Goal: Information Seeking & Learning: Compare options

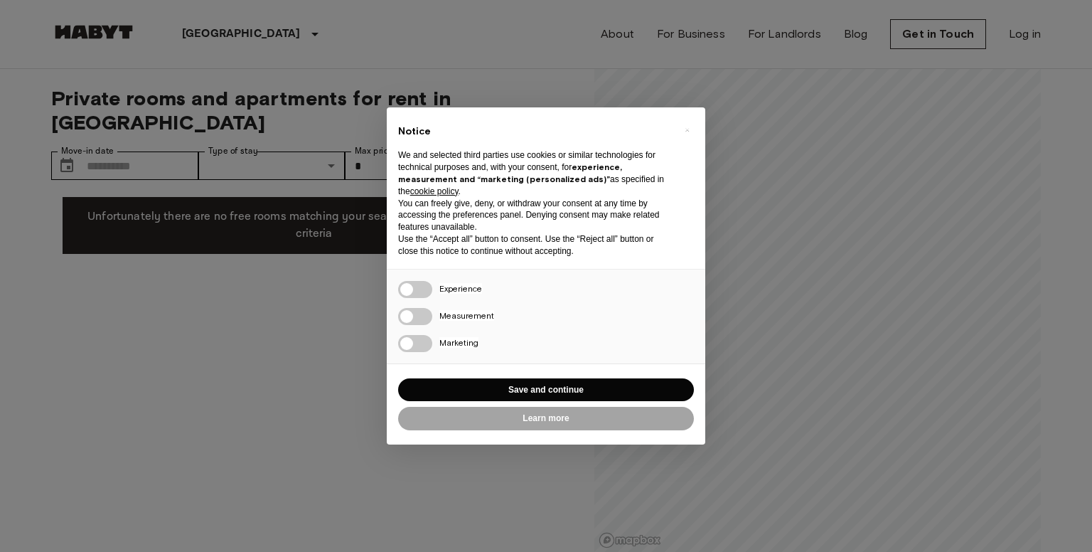
click at [265, 324] on div "× Notice We and selected third parties use cookies or similar technologies for …" at bounding box center [546, 276] width 1092 height 552
click at [500, 390] on button "Save and continue" at bounding box center [546, 389] width 296 height 23
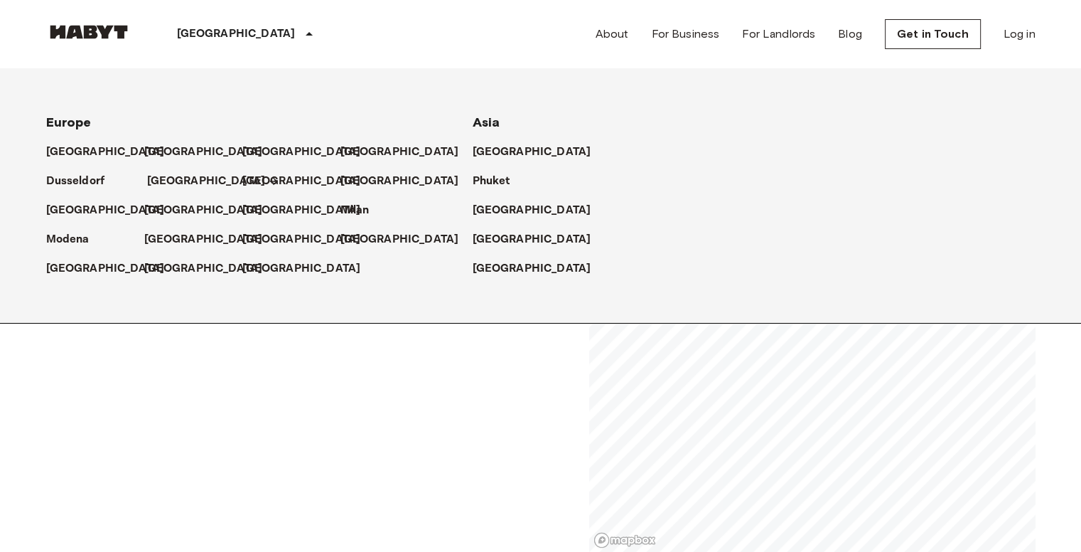
click at [166, 181] on p "[GEOGRAPHIC_DATA]" at bounding box center [206, 181] width 119 height 17
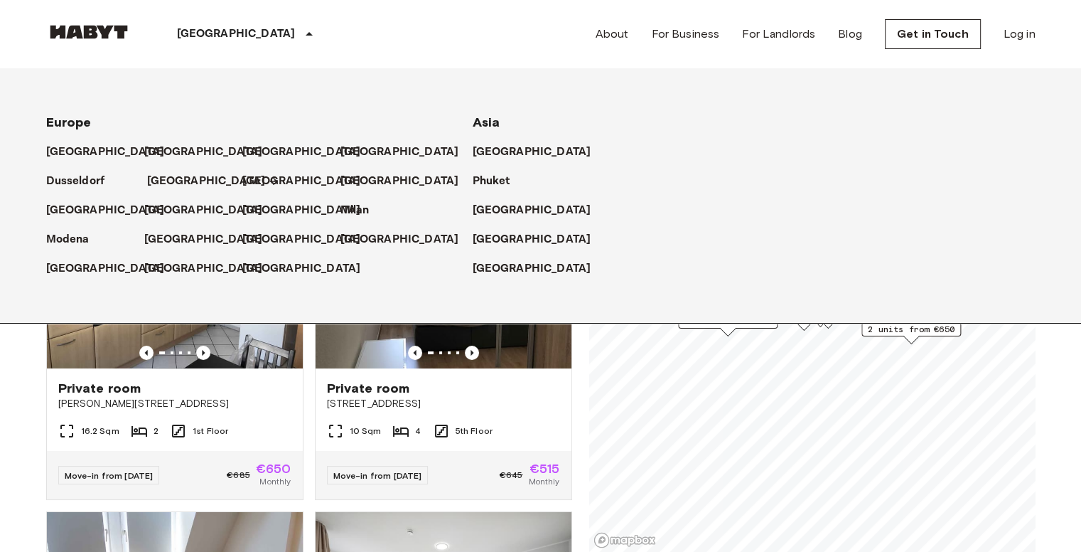
click at [166, 181] on p "[GEOGRAPHIC_DATA]" at bounding box center [206, 181] width 119 height 17
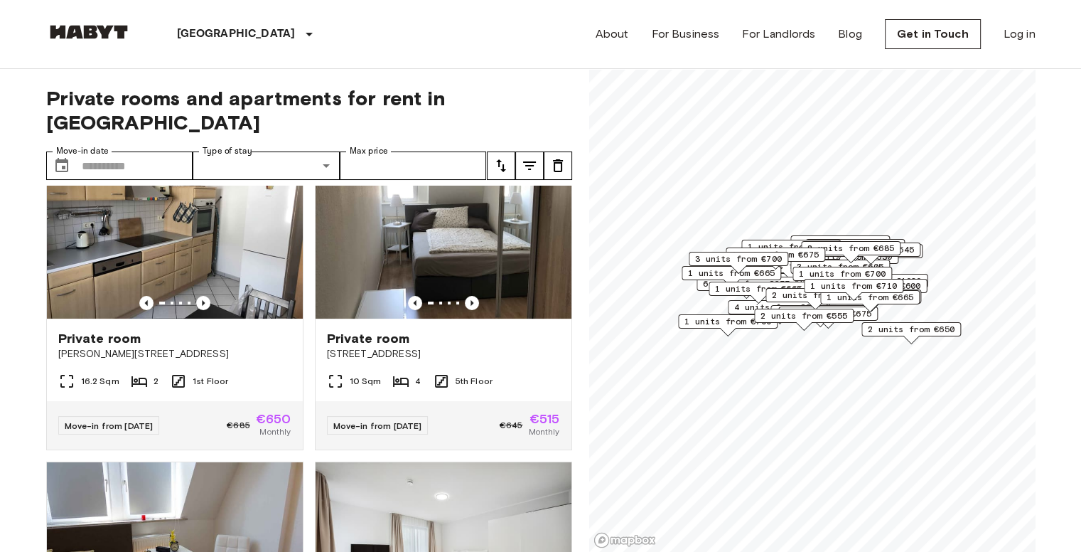
scroll to position [48, 0]
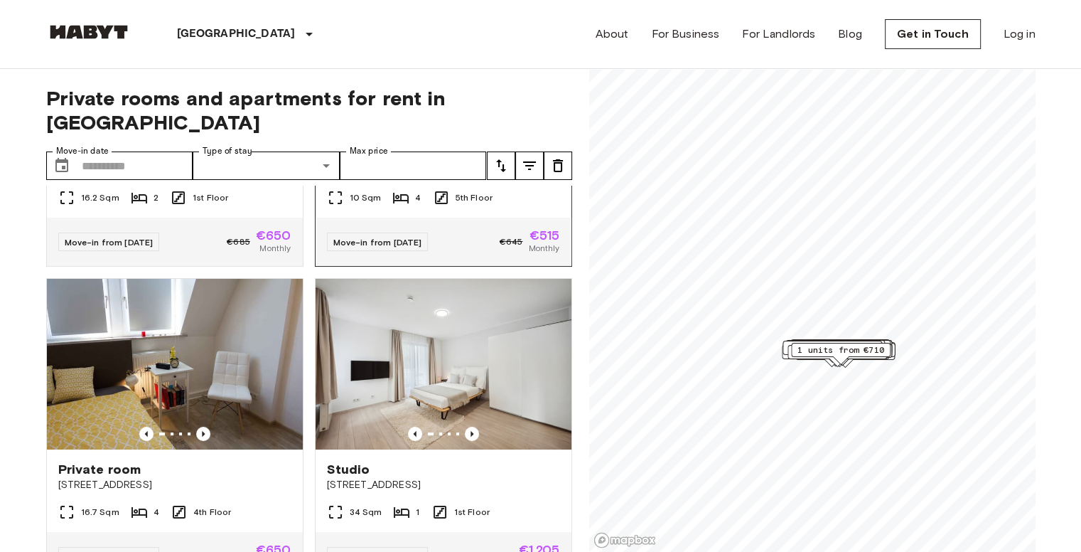
scroll to position [239, 0]
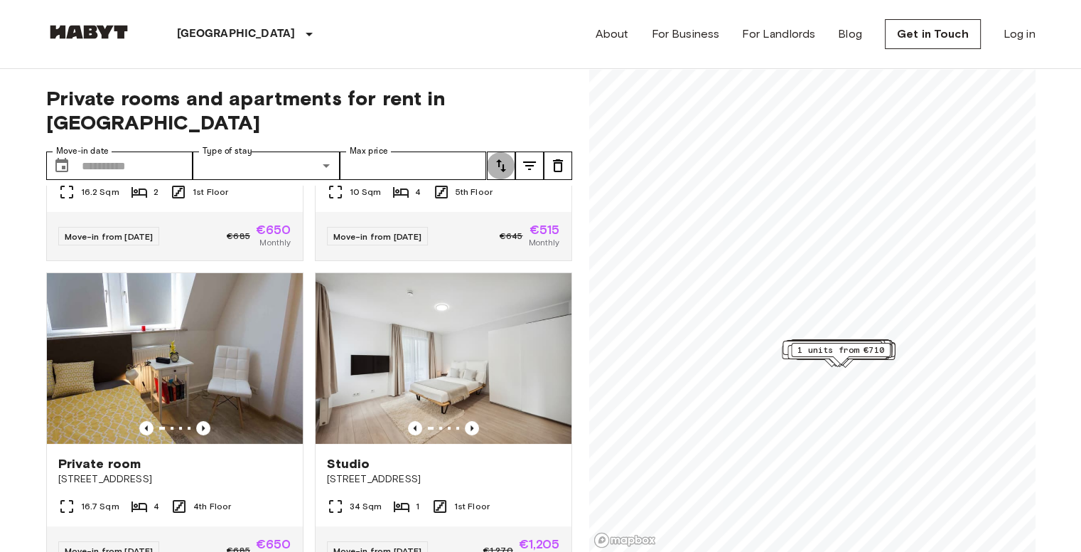
click at [501, 157] on icon "tune" at bounding box center [501, 165] width 17 height 17
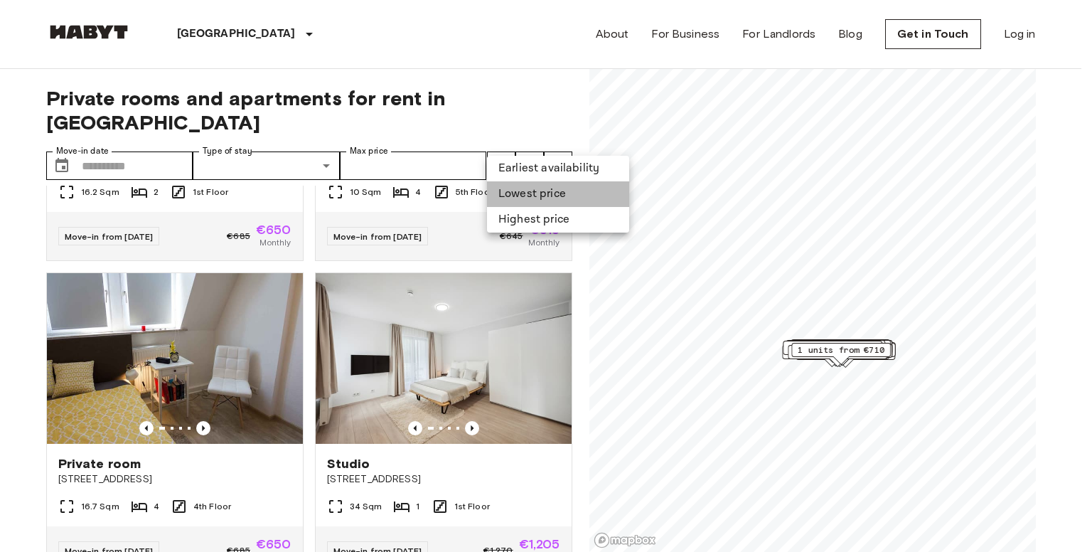
click at [531, 198] on li "Lowest price" at bounding box center [558, 194] width 142 height 26
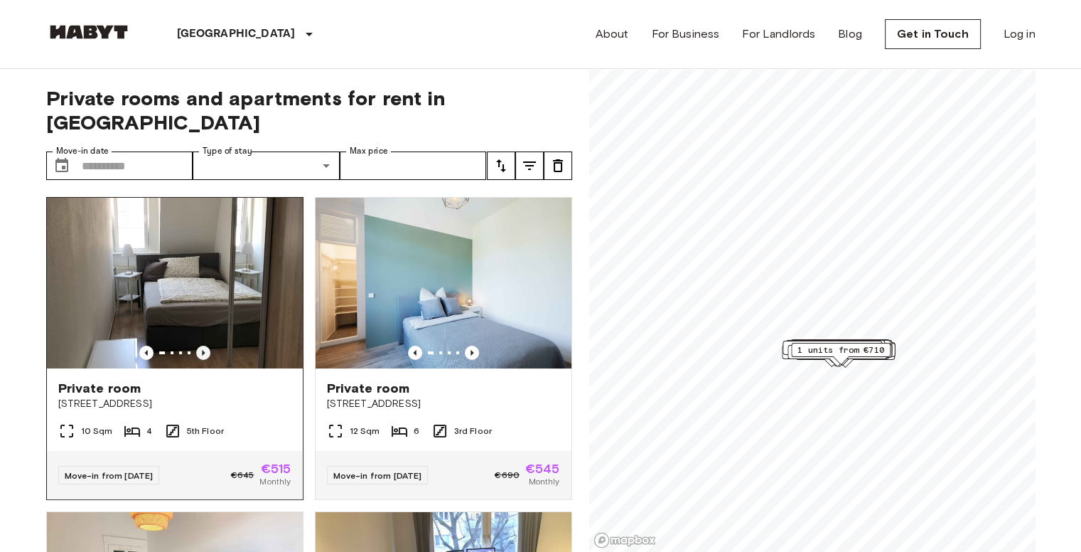
click at [202, 350] on icon "Previous image" at bounding box center [203, 353] width 3 height 6
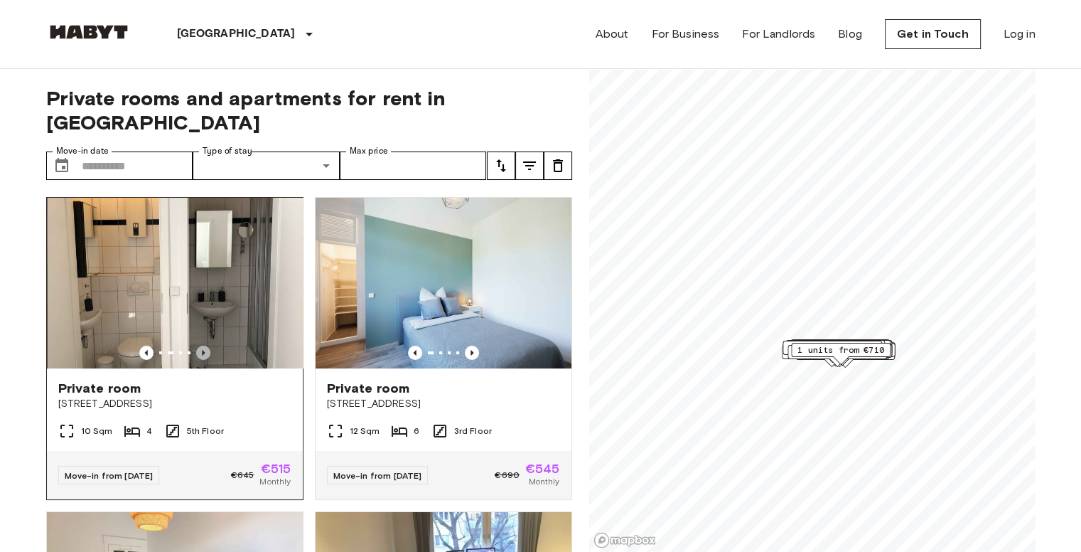
click at [202, 350] on icon "Previous image" at bounding box center [203, 353] width 3 height 6
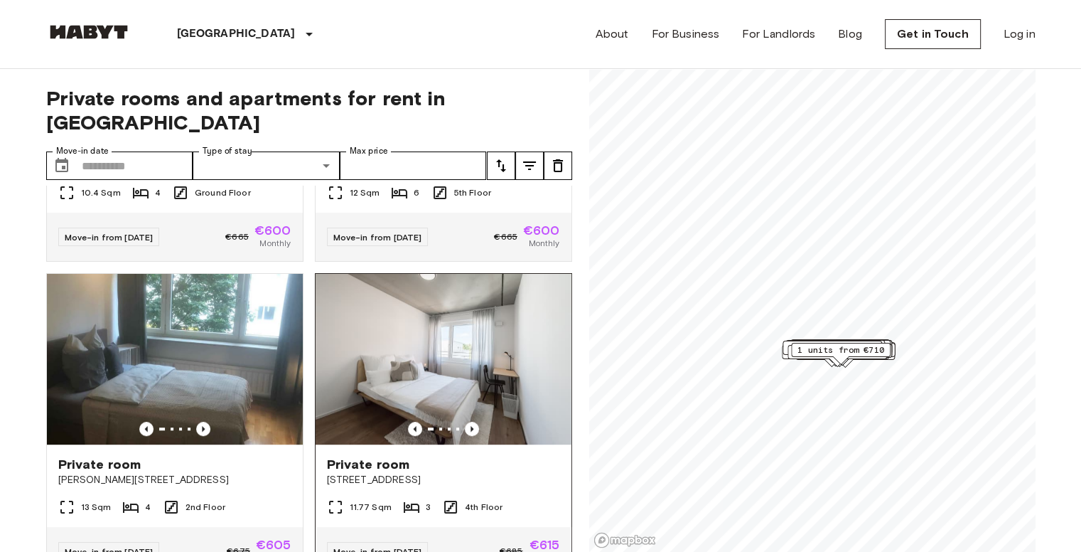
scroll to position [873, 0]
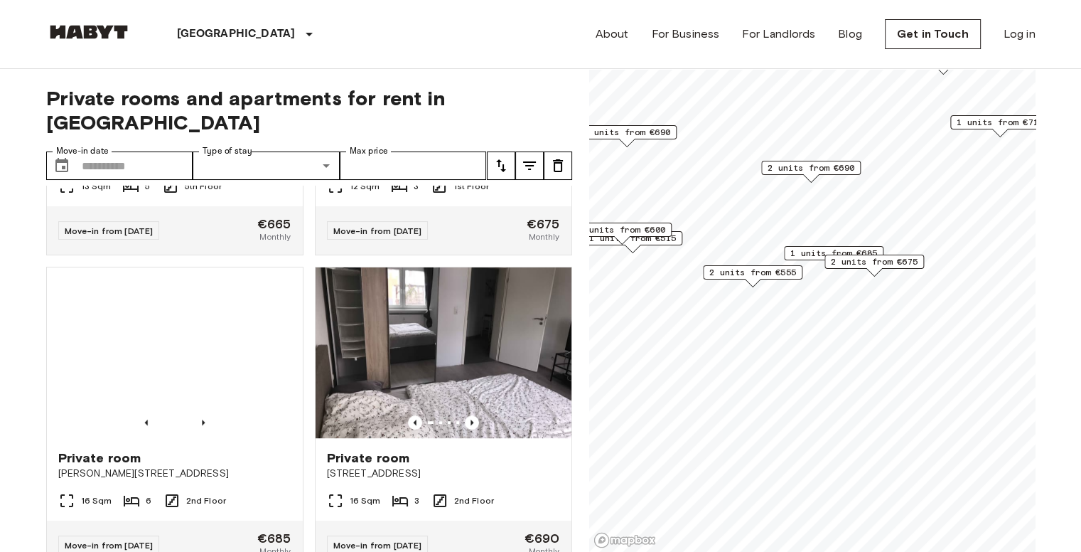
scroll to position [552, 0]
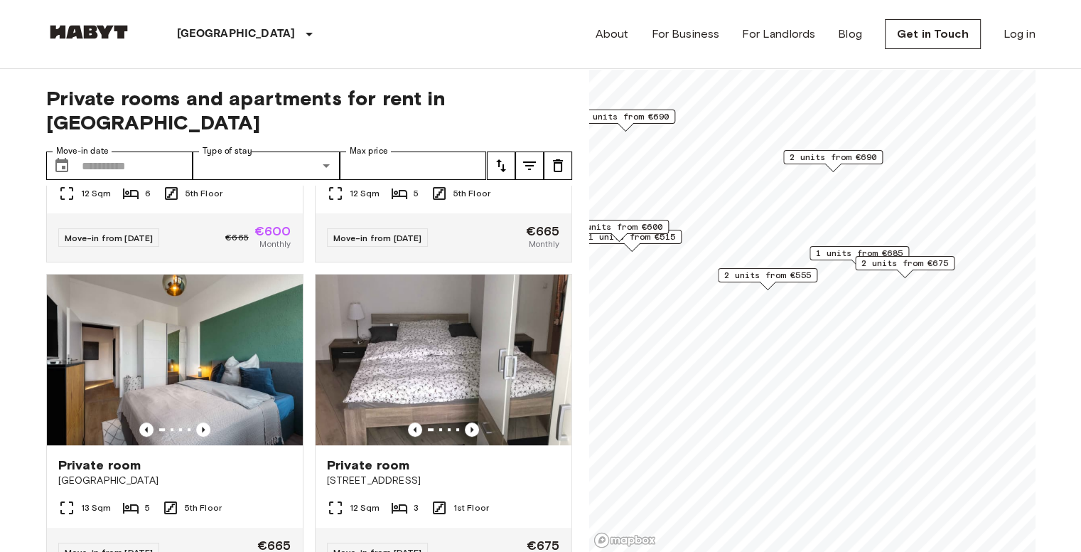
click at [633, 240] on div "4 units from €600" at bounding box center [618, 231] width 99 height 22
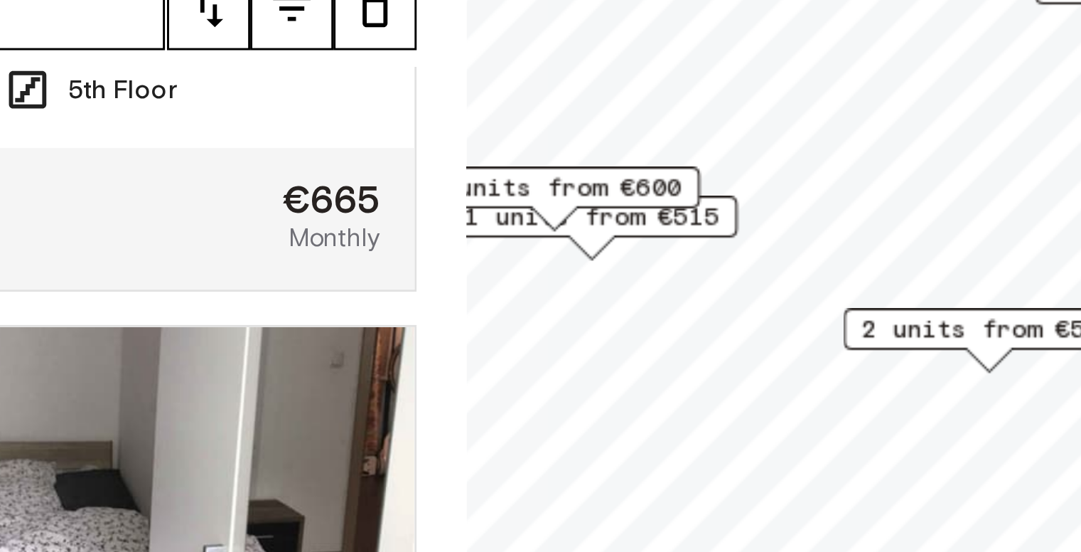
click at [655, 239] on div "4 units from €600" at bounding box center [618, 231] width 99 height 22
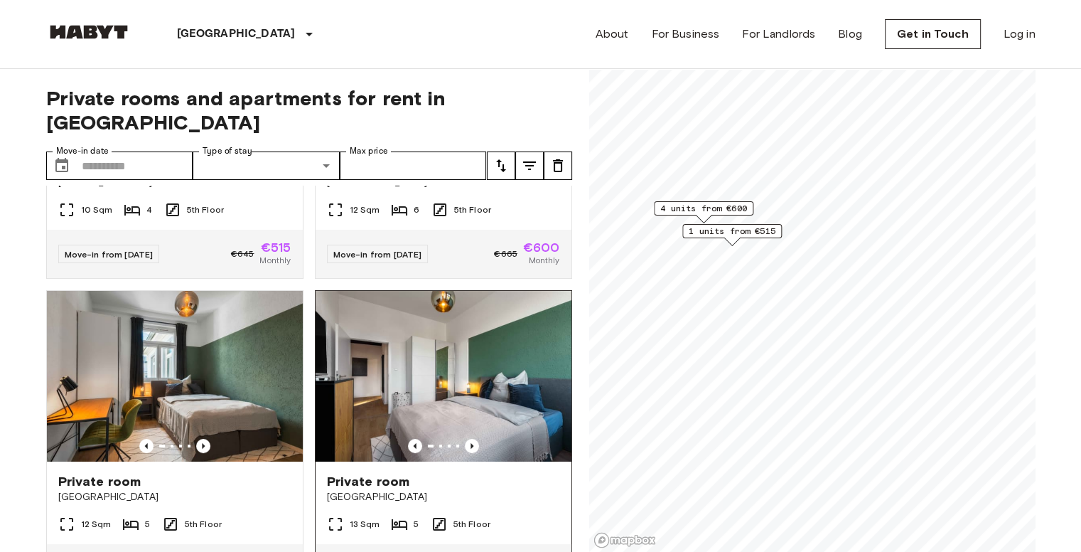
scroll to position [211, 0]
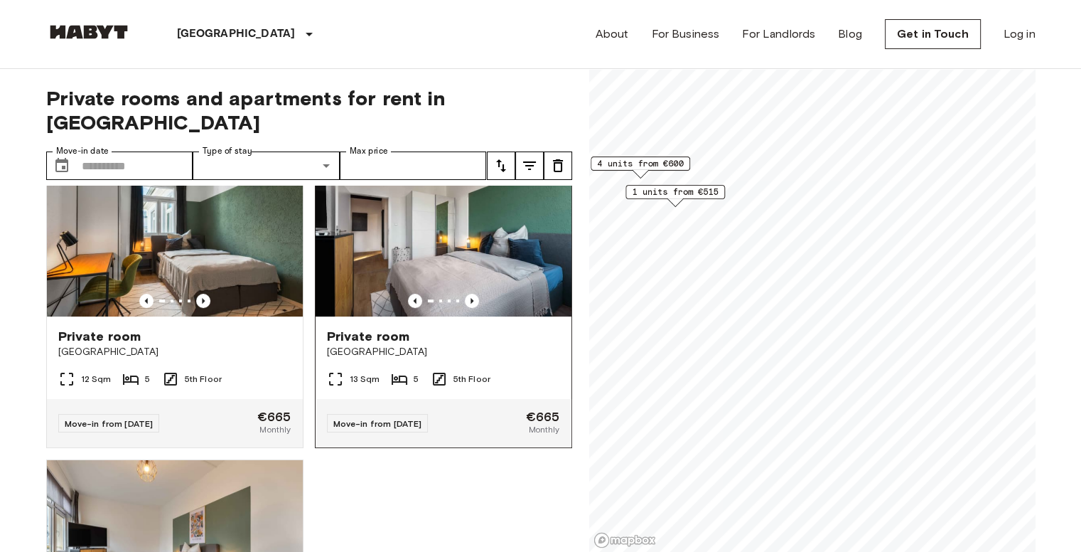
scroll to position [346, 0]
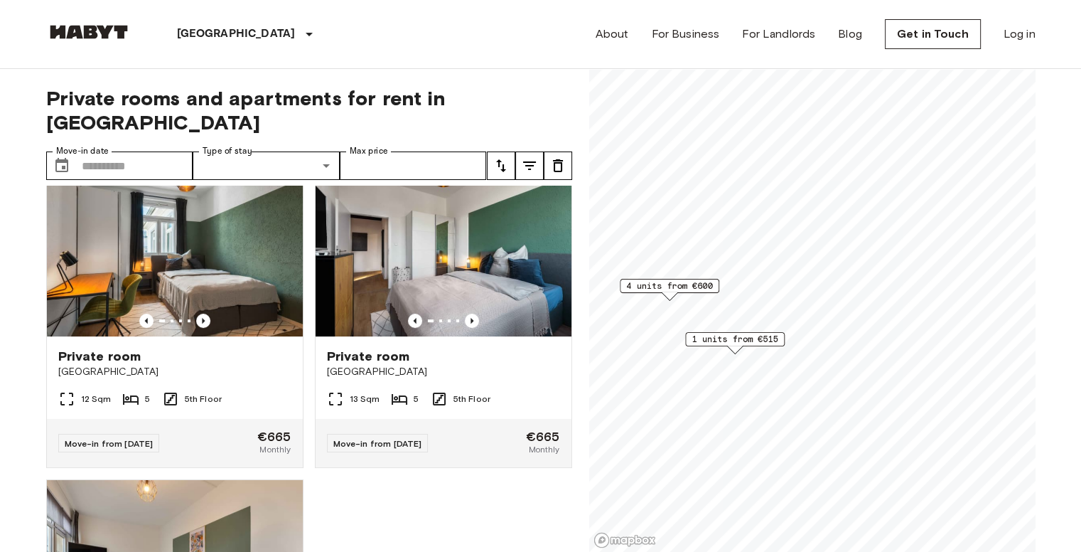
click at [722, 339] on span "1 units from €515" at bounding box center [735, 339] width 87 height 13
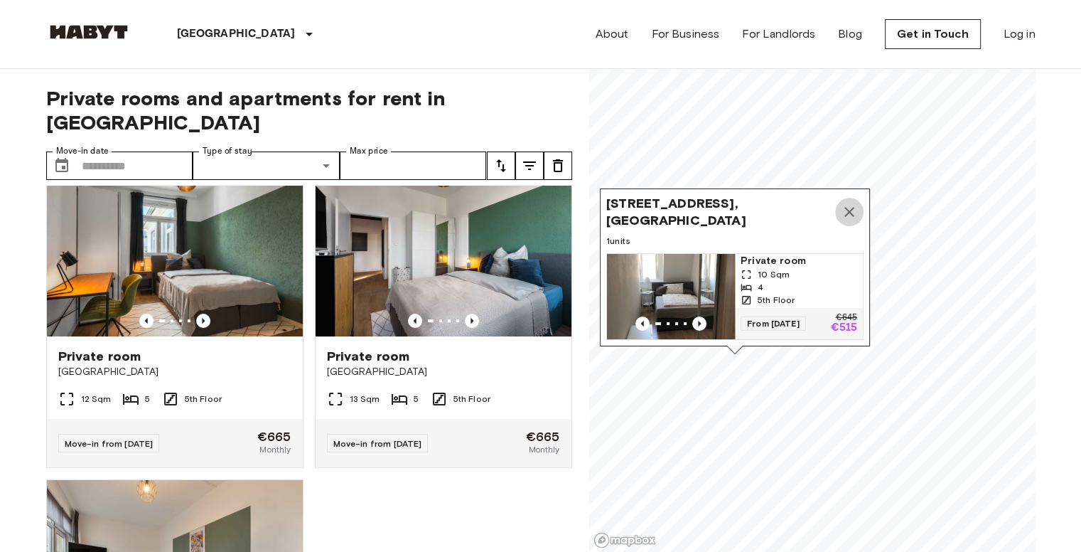
click at [854, 203] on icon "Map marker" at bounding box center [849, 211] width 17 height 17
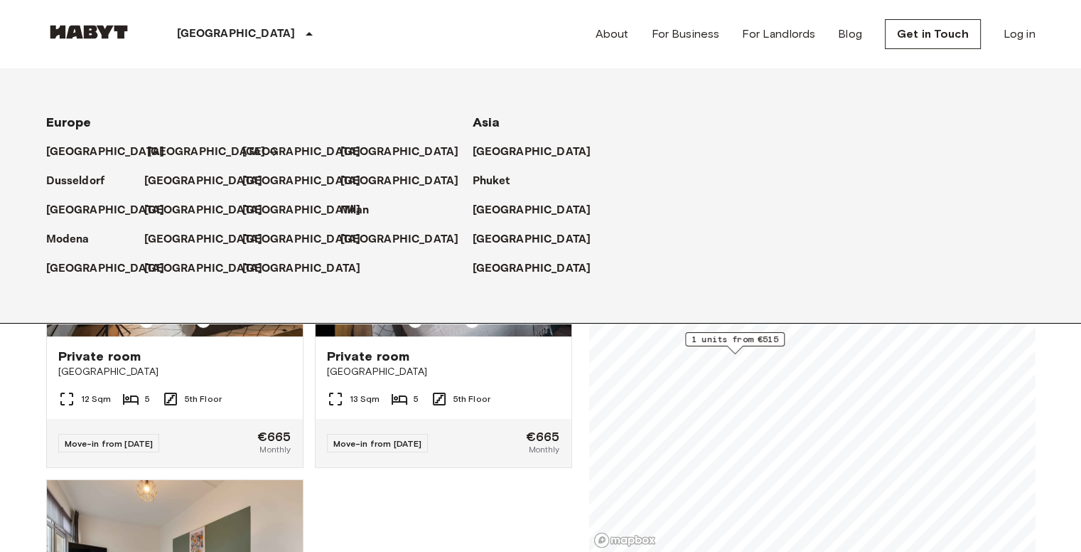
click at [161, 149] on p "[GEOGRAPHIC_DATA]" at bounding box center [206, 152] width 119 height 17
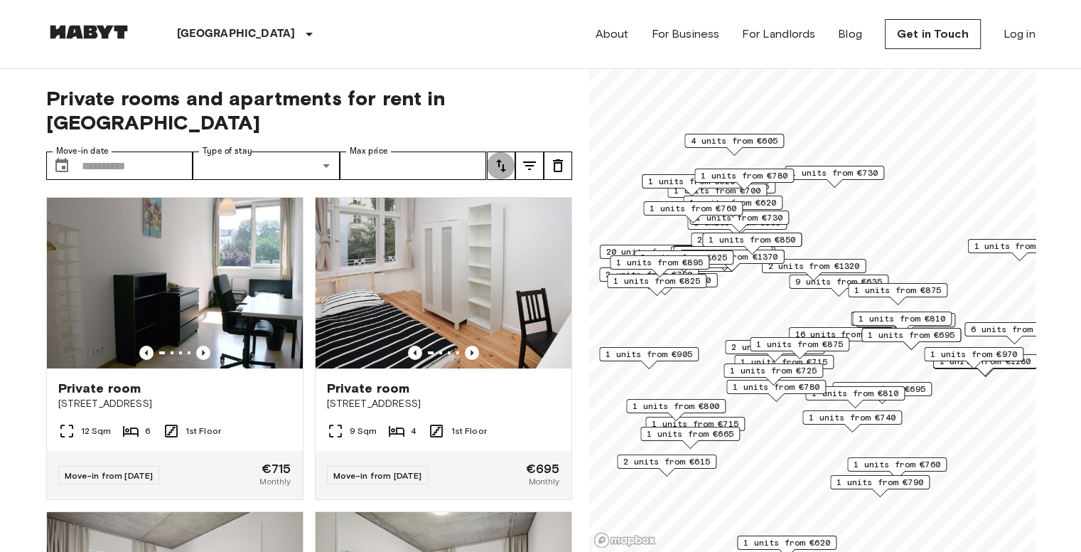
click at [502, 159] on icon "tune" at bounding box center [501, 165] width 10 height 13
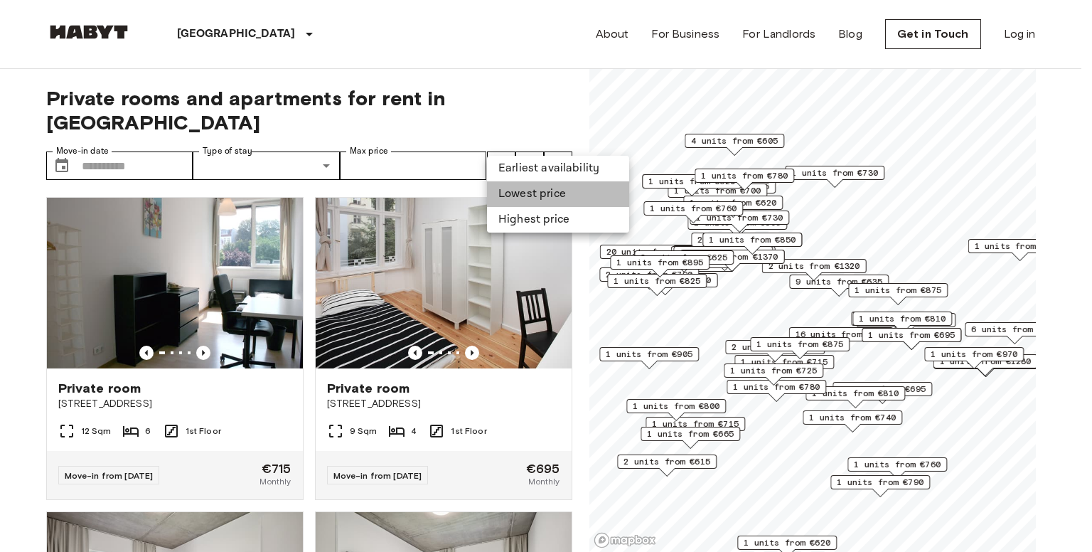
click at [510, 194] on li "Lowest price" at bounding box center [558, 194] width 142 height 26
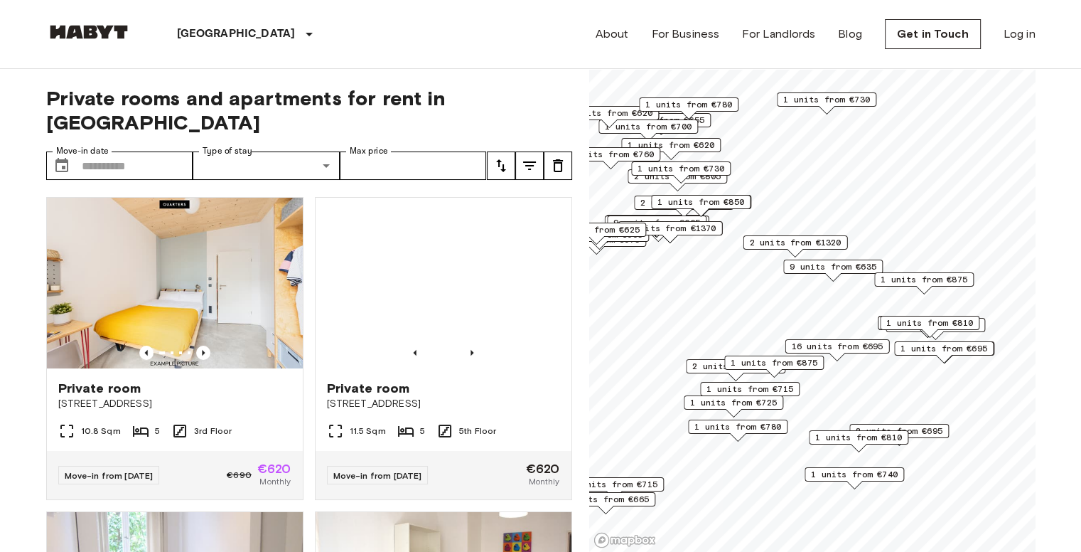
scroll to position [9, 0]
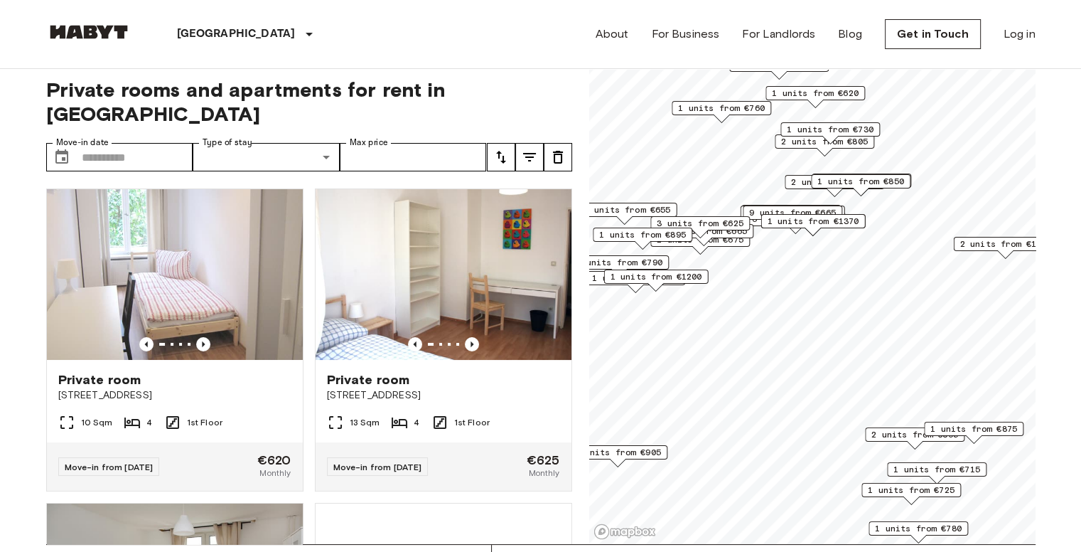
scroll to position [9, 0]
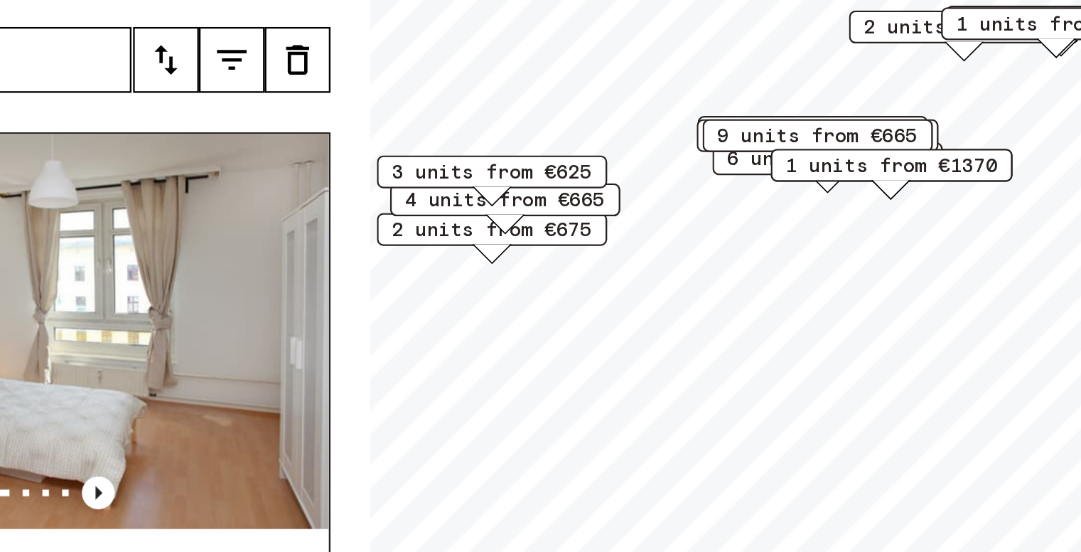
scroll to position [9, 0]
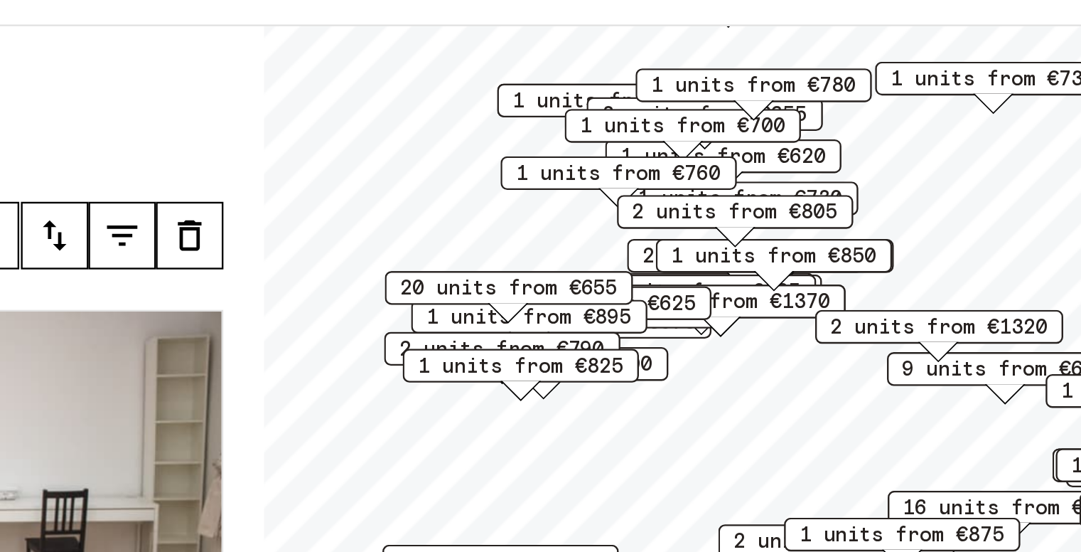
scroll to position [9, 0]
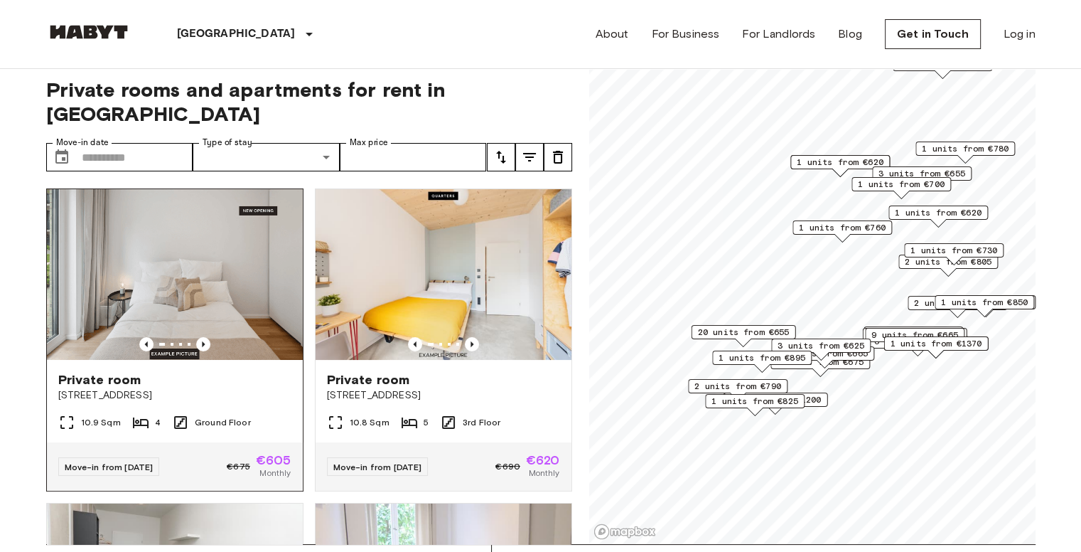
click at [95, 388] on span "Simmelstraße 23" at bounding box center [174, 395] width 233 height 14
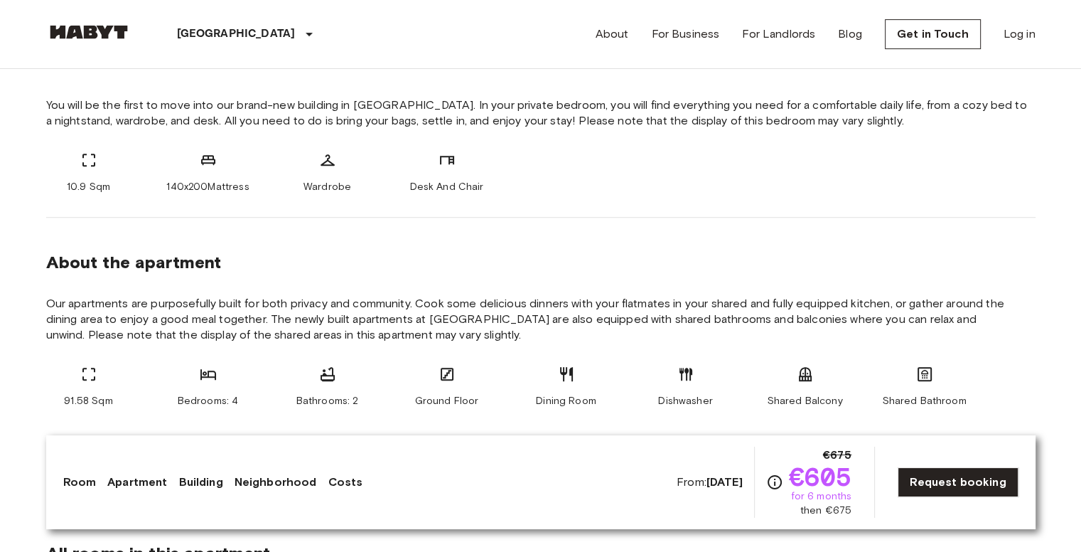
scroll to position [382, 0]
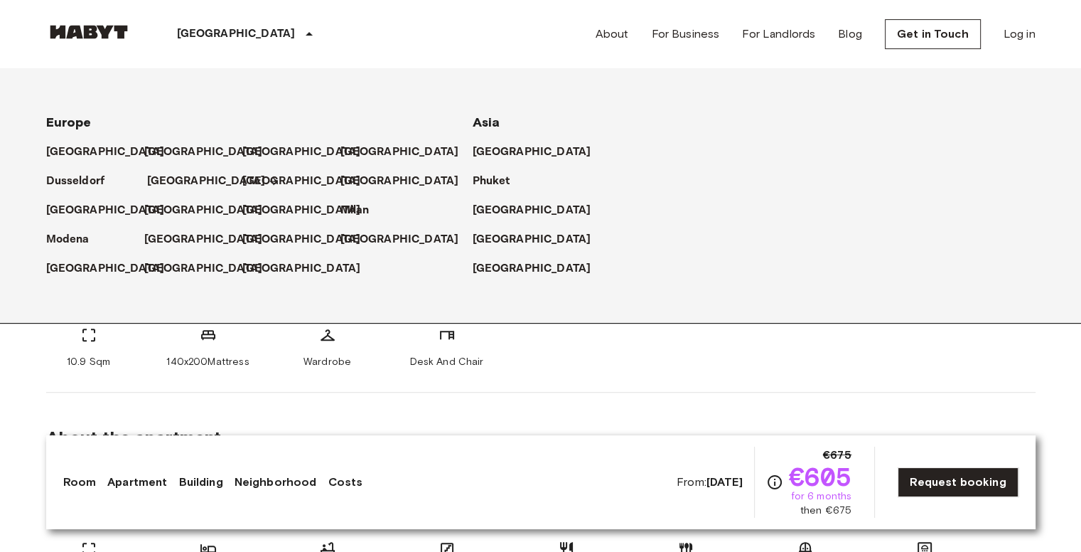
click at [173, 178] on p "[GEOGRAPHIC_DATA]" at bounding box center [206, 181] width 119 height 17
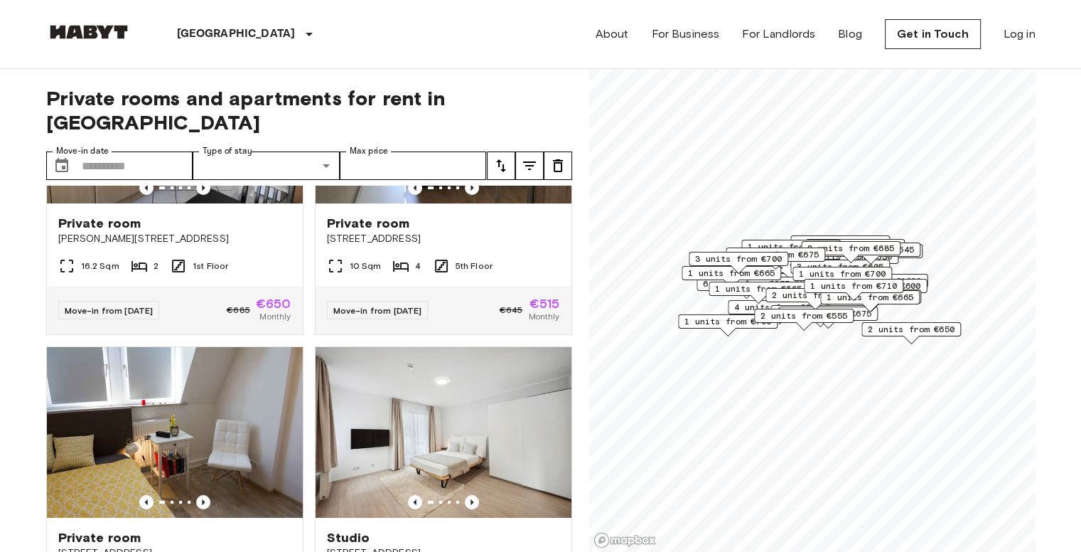
scroll to position [153, 0]
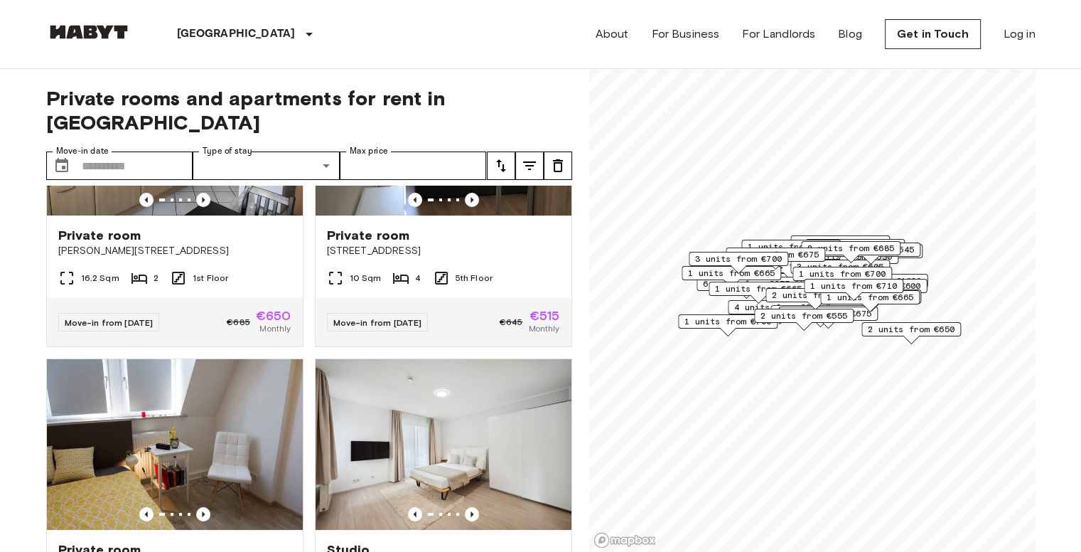
click at [499, 151] on button "tune" at bounding box center [501, 165] width 28 height 28
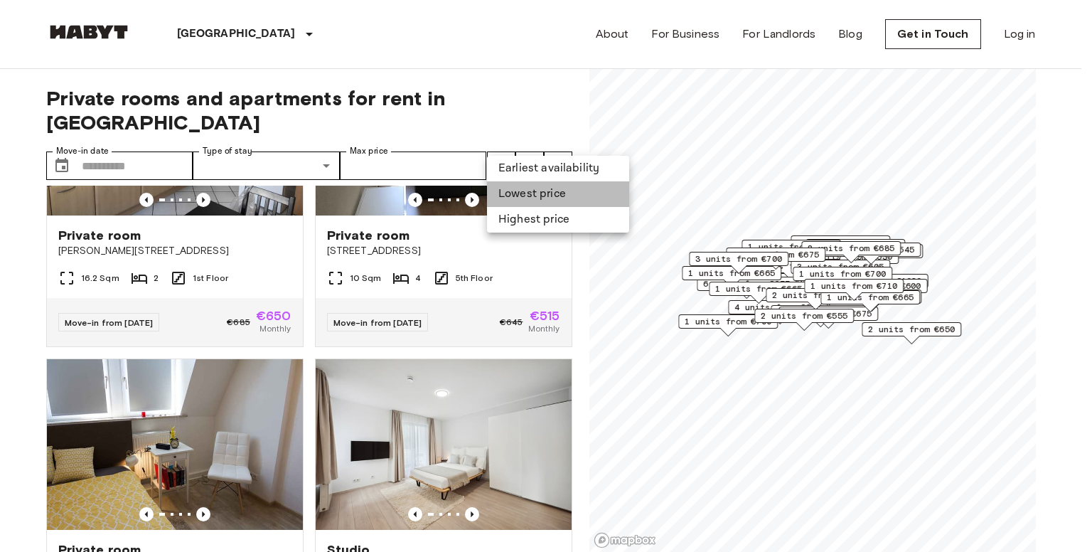
click at [539, 193] on li "Lowest price" at bounding box center [558, 194] width 142 height 26
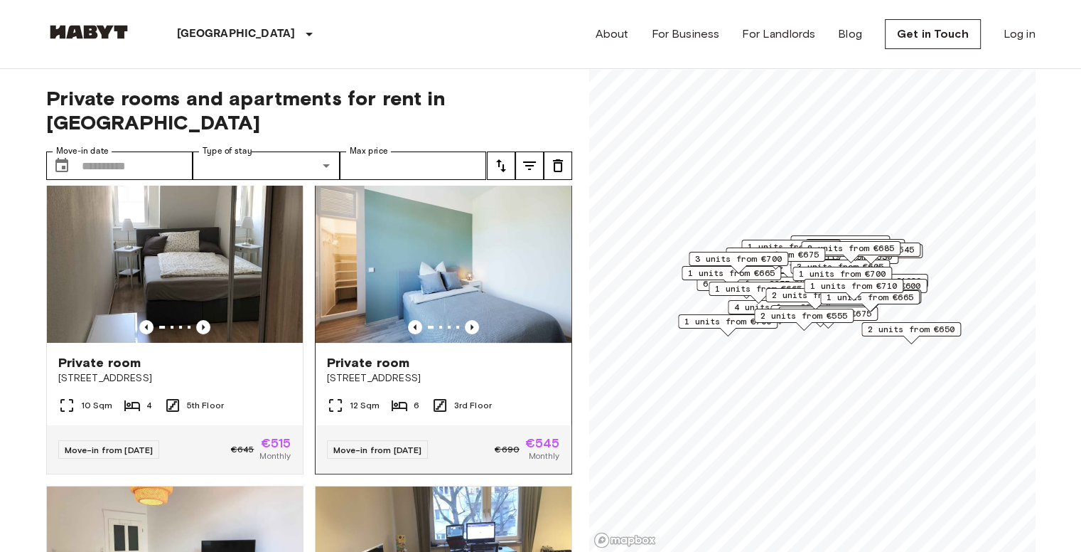
scroll to position [9, 0]
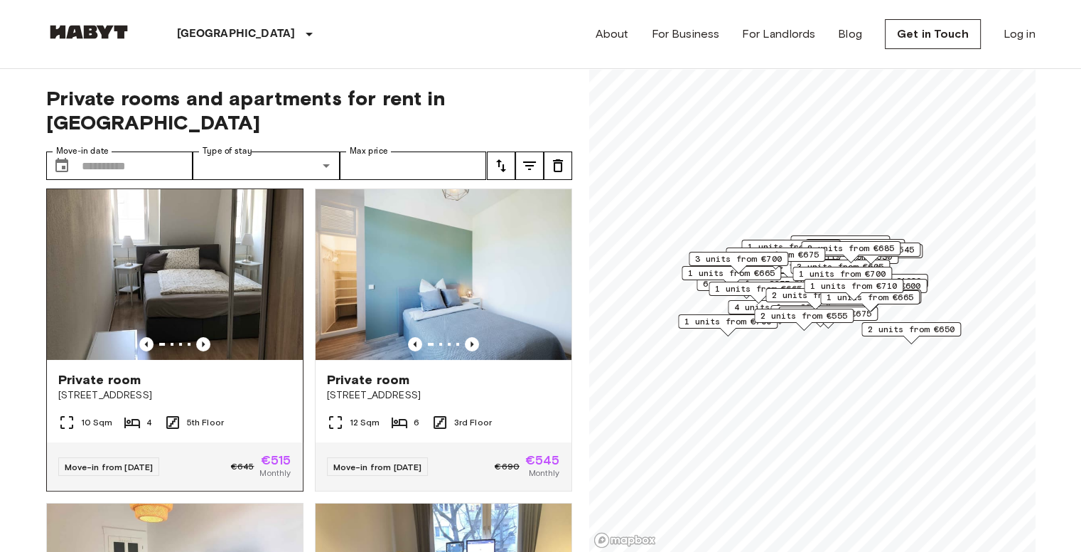
click at [163, 268] on img at bounding box center [175, 274] width 256 height 171
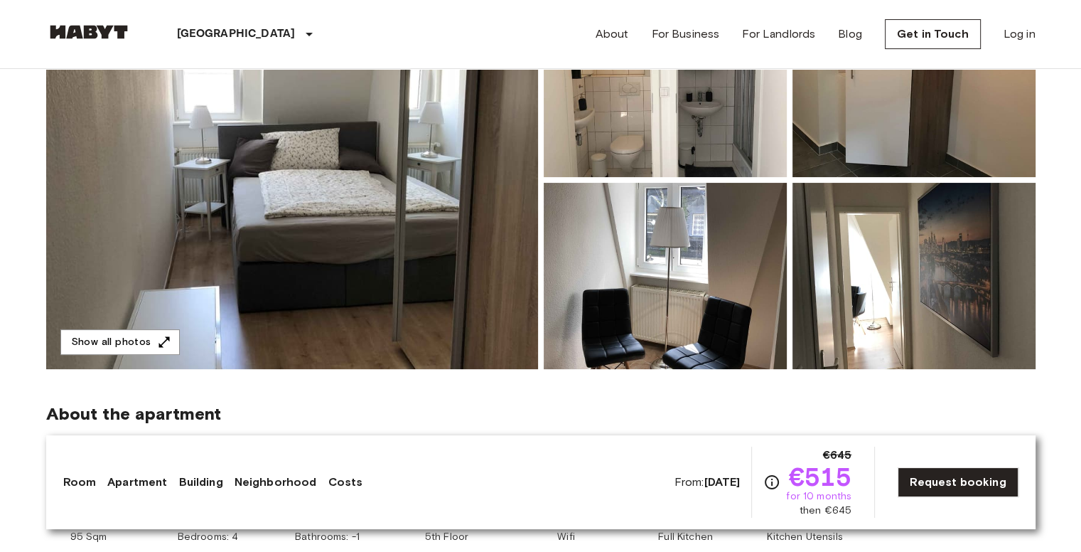
scroll to position [213, 0]
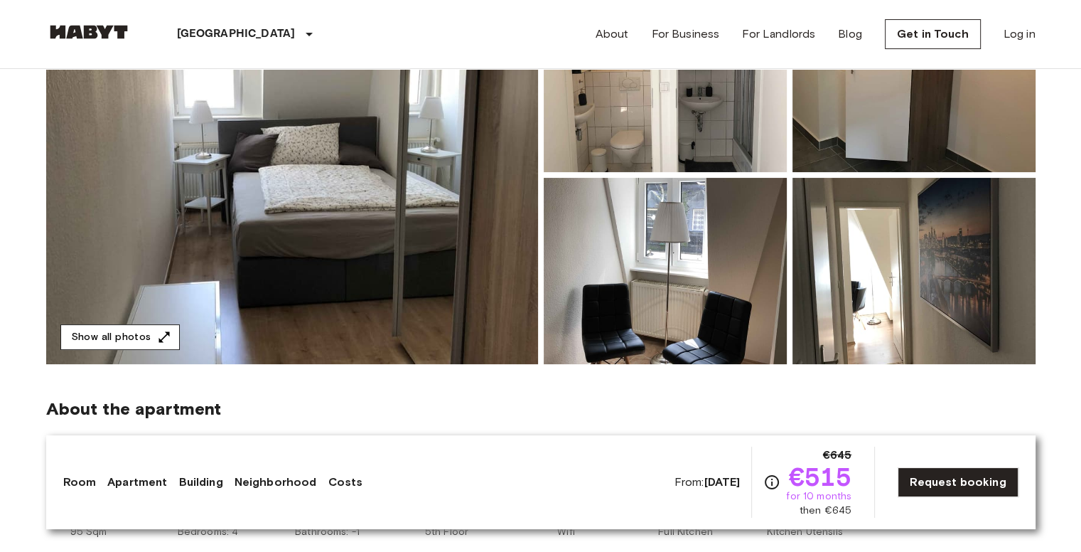
click at [89, 335] on button "Show all photos" at bounding box center [119, 337] width 119 height 26
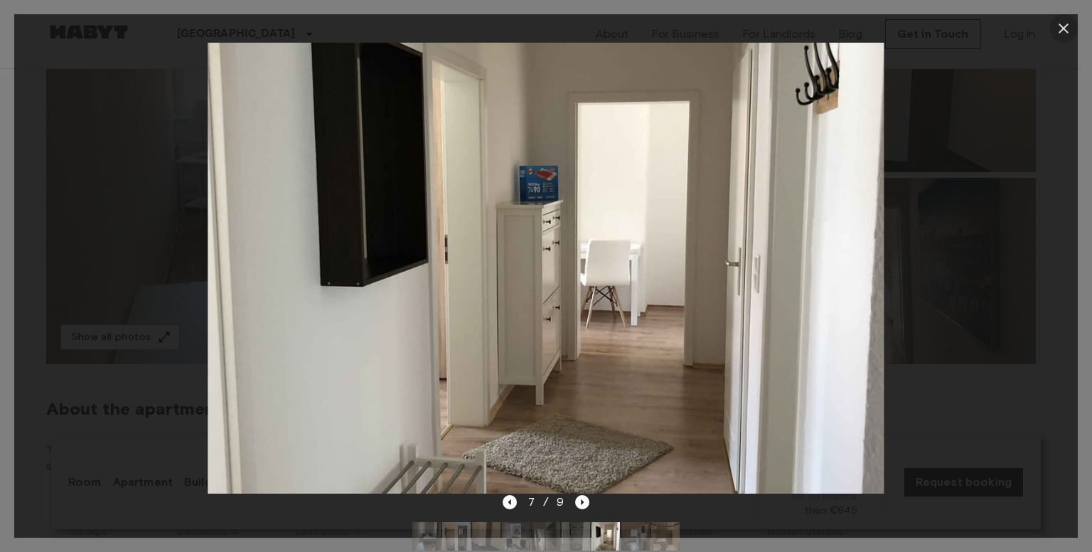
click at [1063, 27] on icon "button" at bounding box center [1063, 28] width 10 height 10
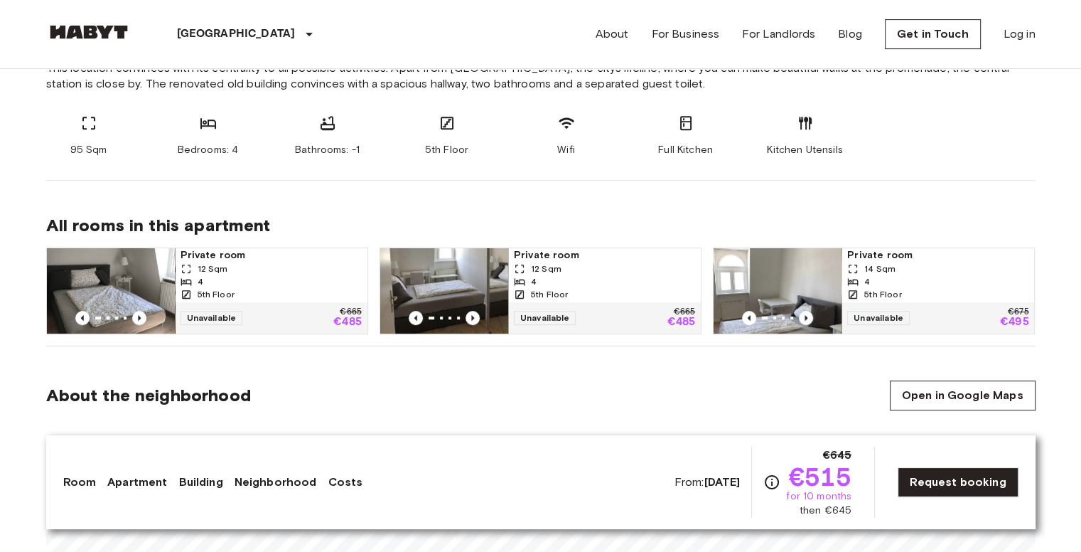
scroll to position [621, 0]
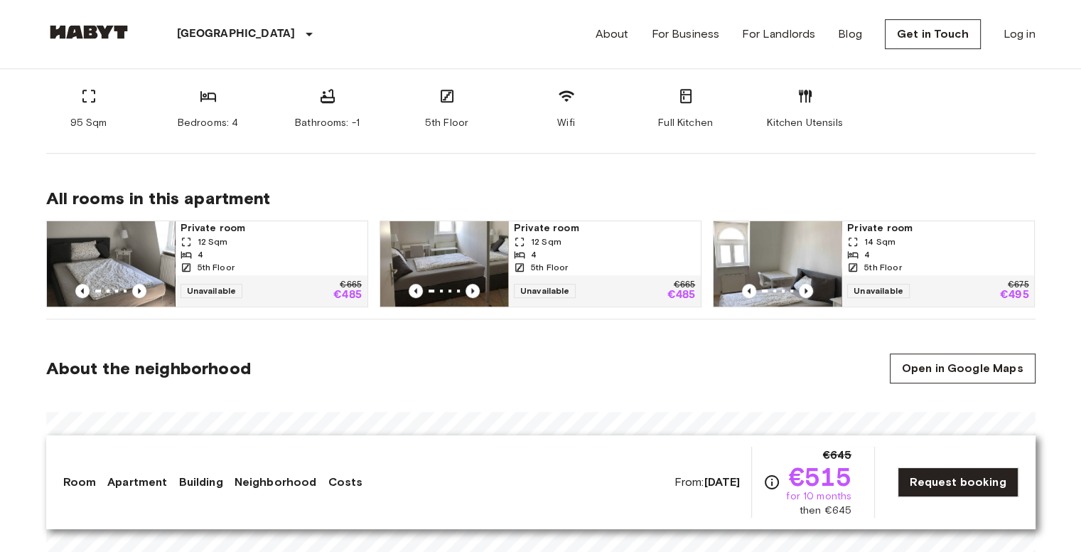
click at [192, 482] on link "Building" at bounding box center [200, 481] width 44 height 17
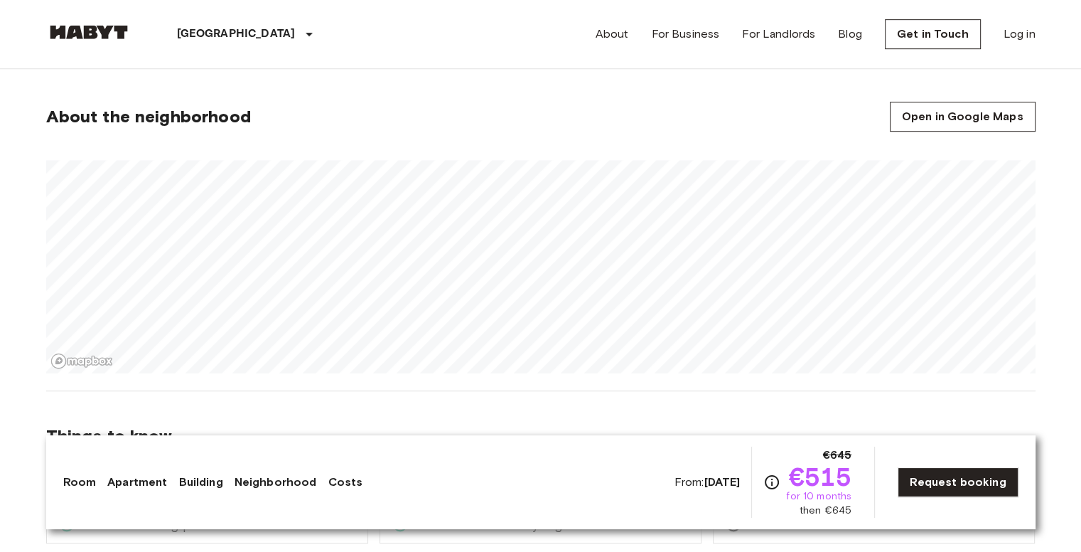
scroll to position [870, 0]
drag, startPoint x: 511, startPoint y: 85, endPoint x: 495, endPoint y: 117, distance: 35.0
click at [495, 117] on section "About the neighborhood Open in Google Maps" at bounding box center [540, 231] width 989 height 323
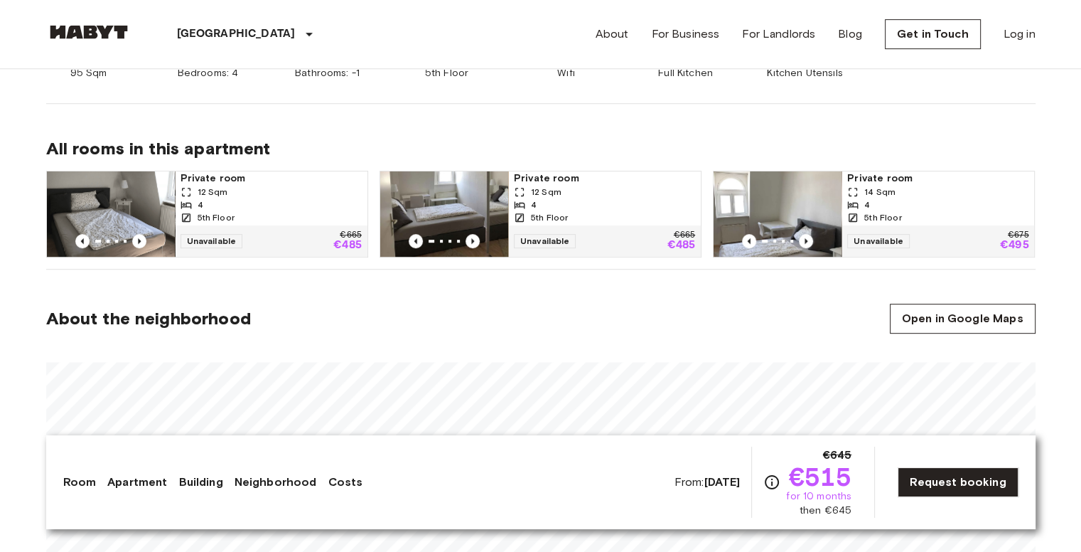
scroll to position [645, 0]
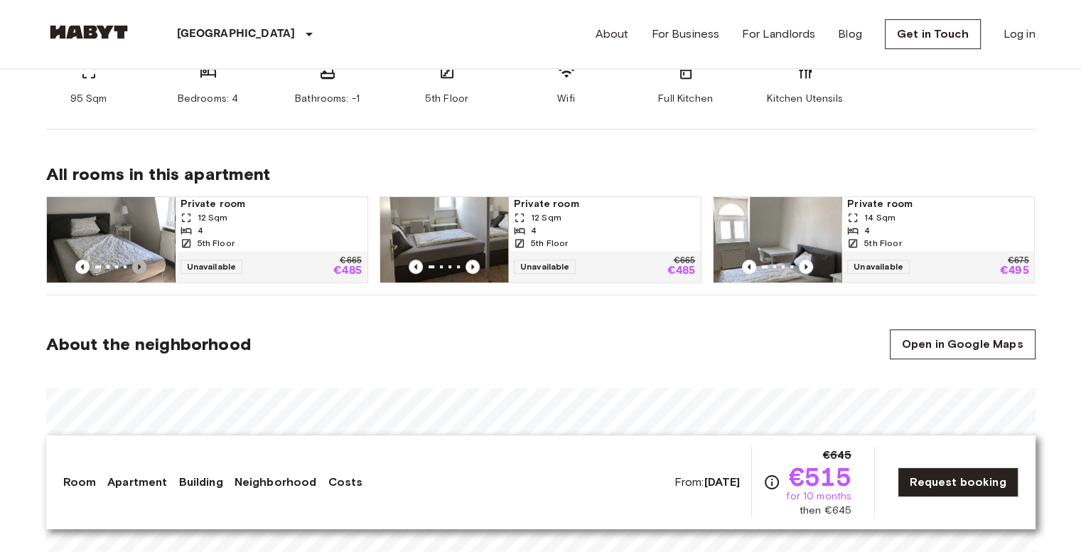
click at [139, 263] on icon "Previous image" at bounding box center [139, 266] width 14 height 14
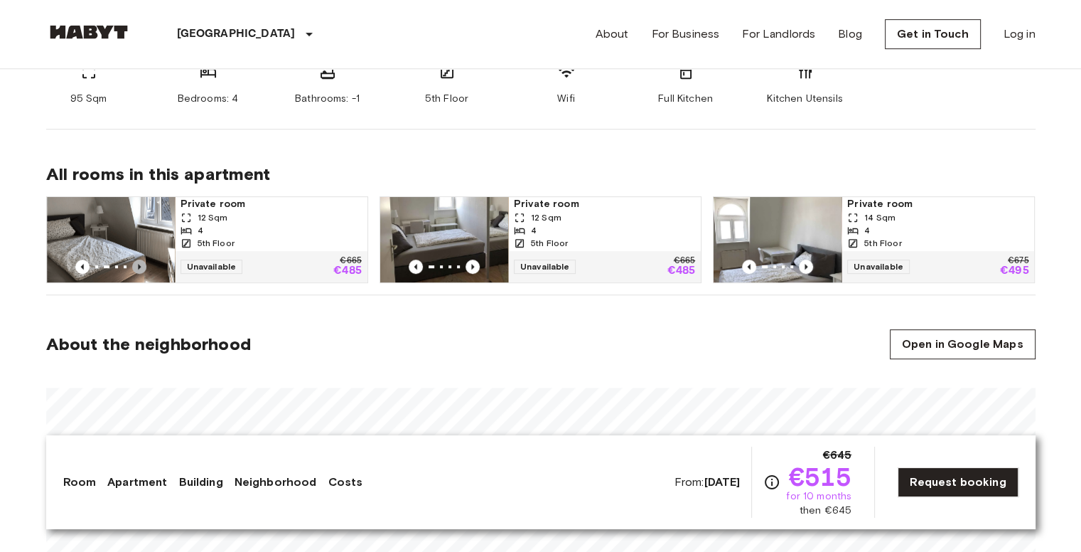
click at [139, 263] on icon "Previous image" at bounding box center [139, 266] width 14 height 14
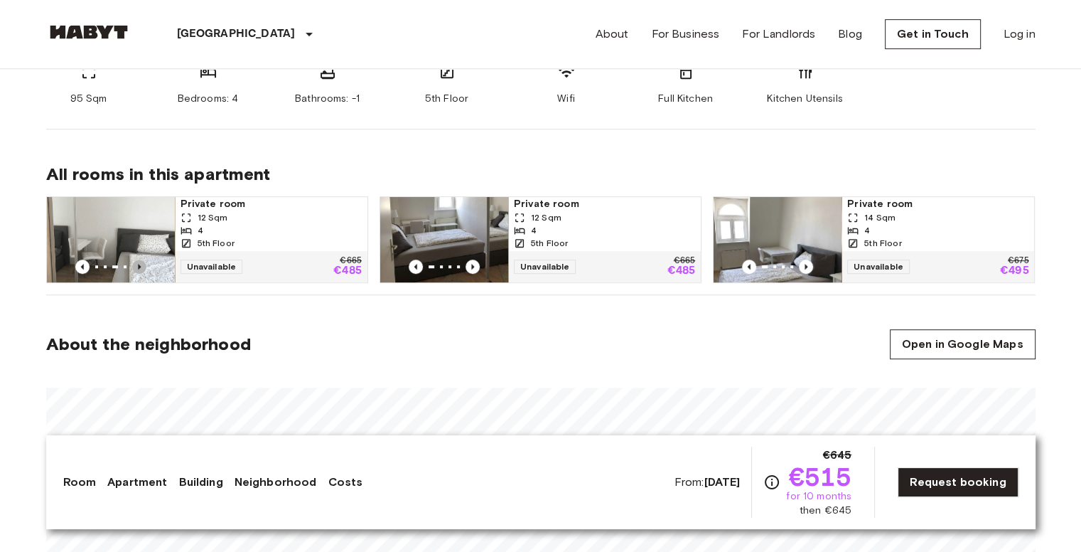
click at [135, 264] on icon "Previous image" at bounding box center [139, 266] width 14 height 14
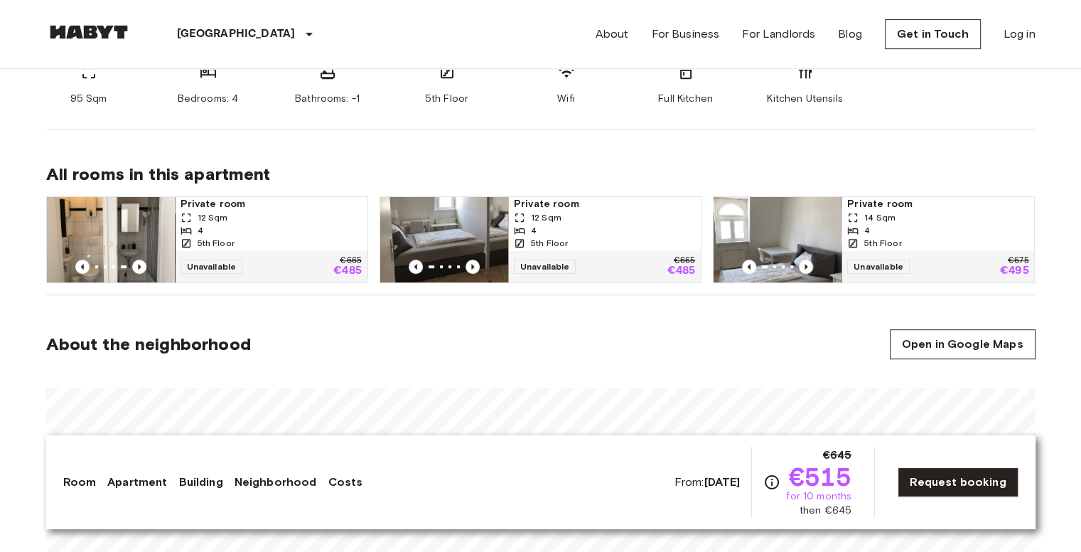
click at [757, 220] on img at bounding box center [778, 239] width 128 height 85
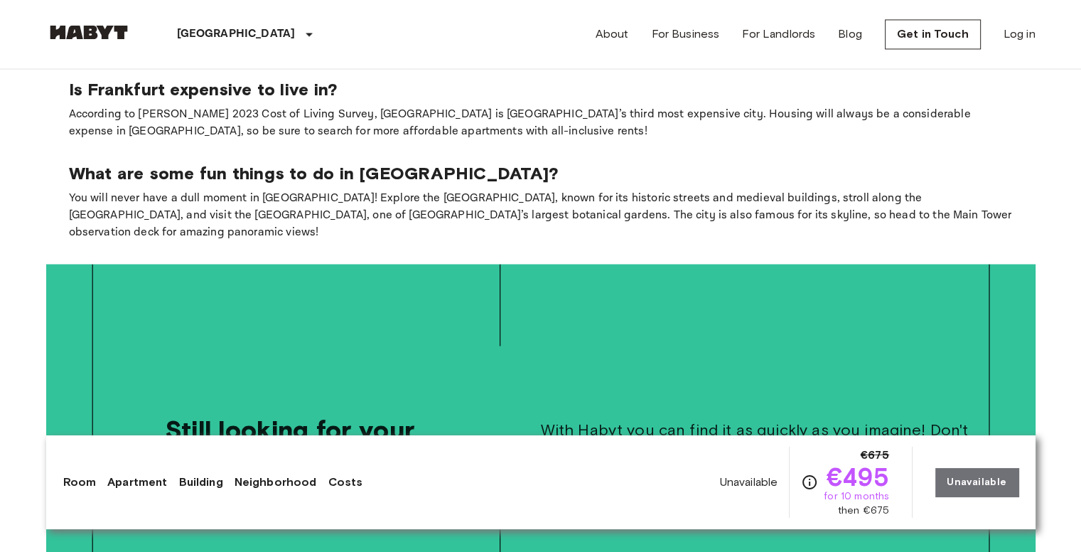
scroll to position [2408, 0]
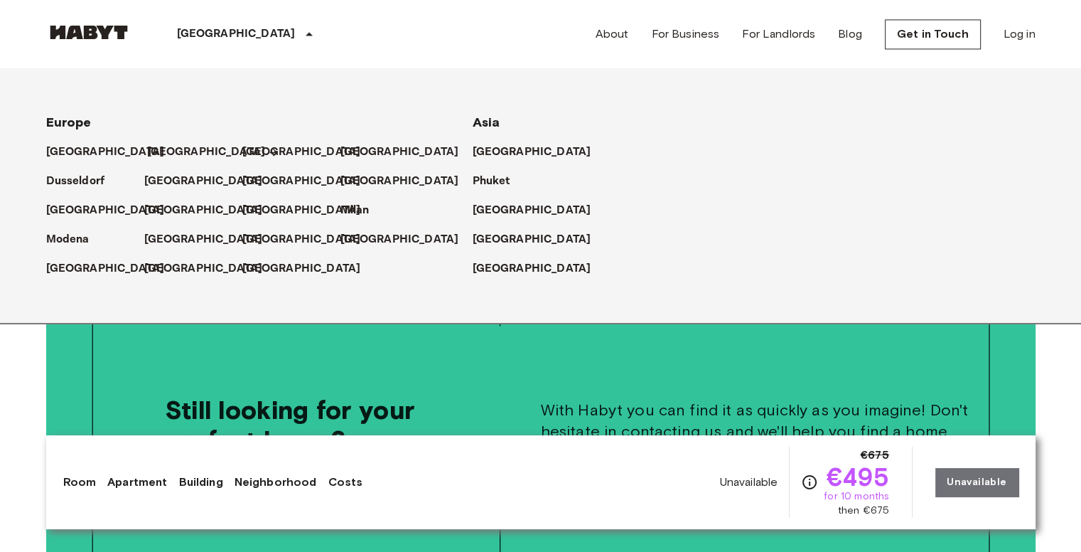
click at [163, 147] on p "[GEOGRAPHIC_DATA]" at bounding box center [206, 152] width 119 height 17
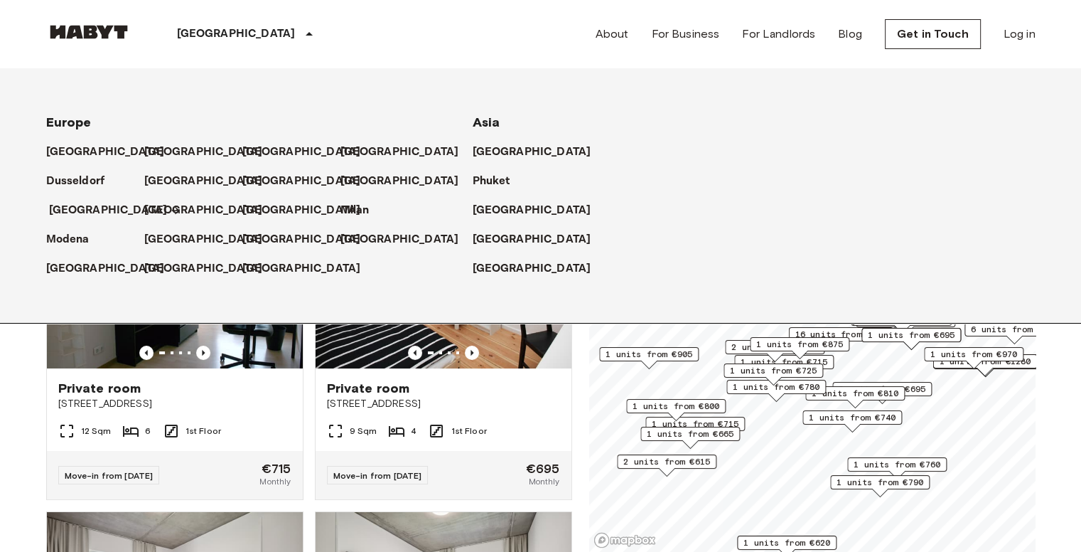
click at [65, 212] on p "[GEOGRAPHIC_DATA]" at bounding box center [108, 210] width 119 height 17
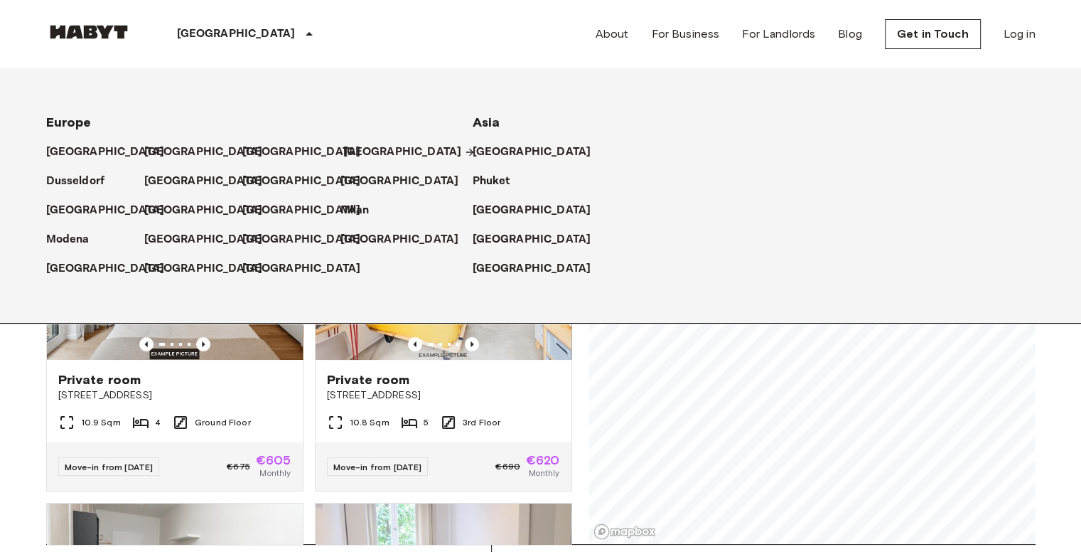
click at [358, 154] on p "[GEOGRAPHIC_DATA]" at bounding box center [402, 152] width 119 height 17
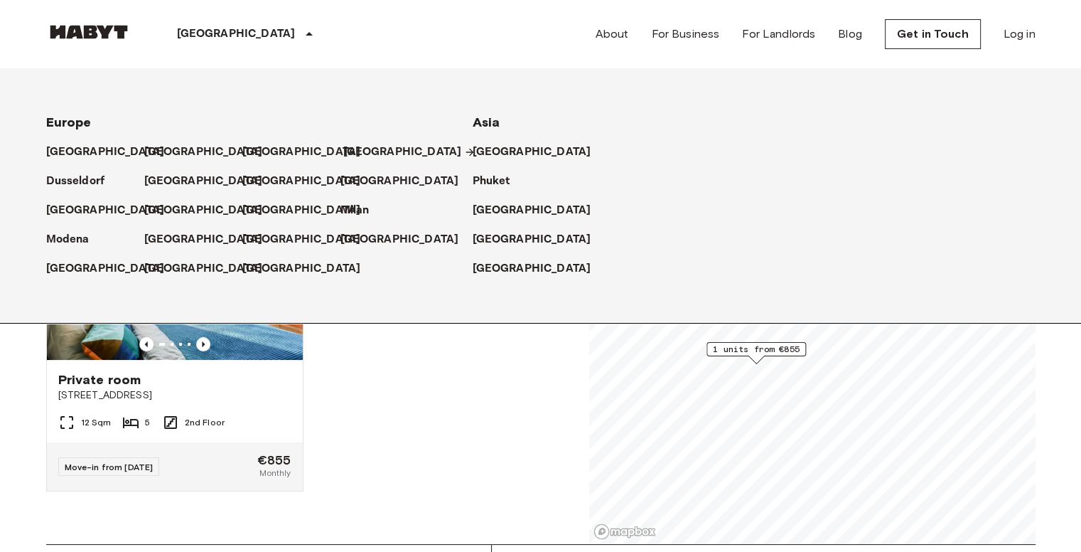
click at [358, 154] on p "[GEOGRAPHIC_DATA]" at bounding box center [402, 152] width 119 height 17
click at [414, 388] on div "Private room Rennebergstraße 5 12 Sqm 5 2nd Floor Move-in from 04 Jan 26 €855 M…" at bounding box center [303, 360] width 537 height 367
click at [301, 28] on icon at bounding box center [309, 34] width 17 height 17
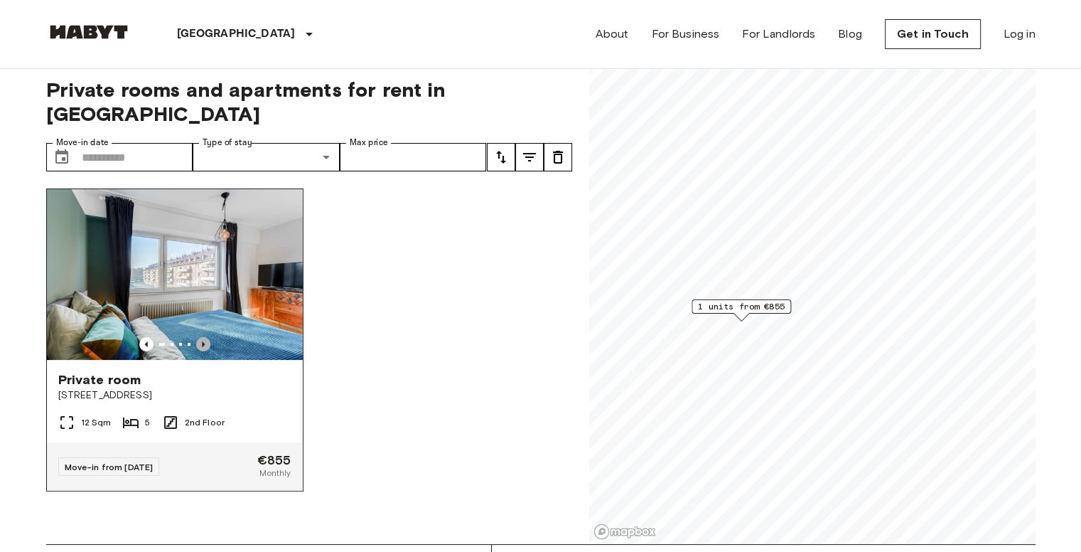
click at [202, 341] on icon "Previous image" at bounding box center [203, 344] width 3 height 6
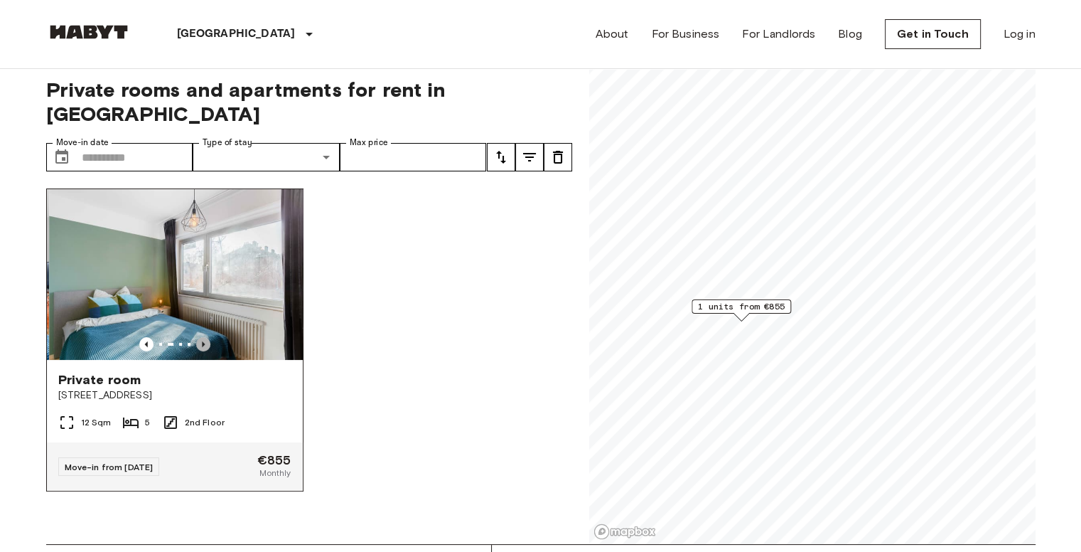
click at [202, 341] on icon "Previous image" at bounding box center [203, 344] width 3 height 6
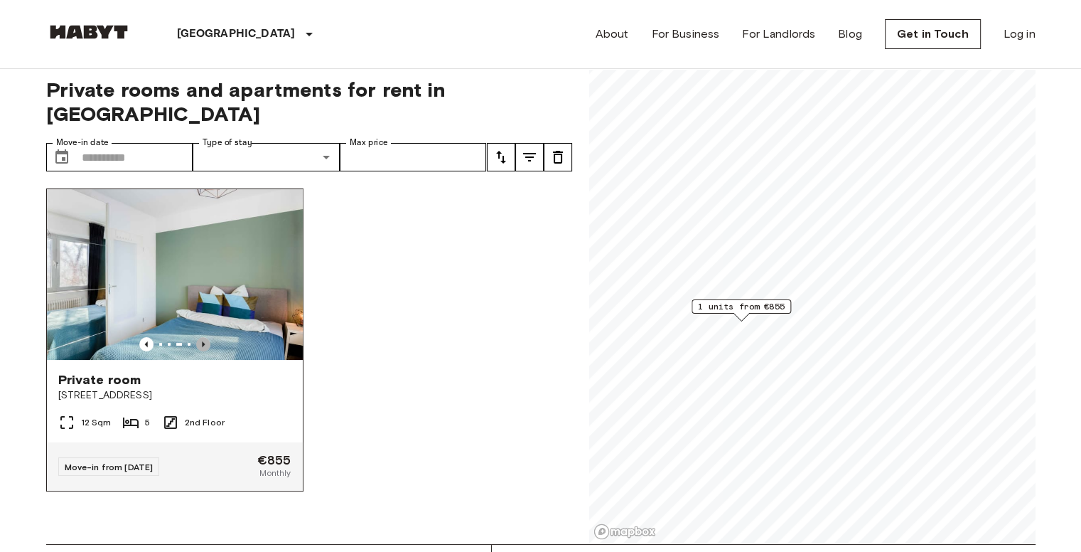
click at [202, 341] on icon "Previous image" at bounding box center [203, 344] width 3 height 6
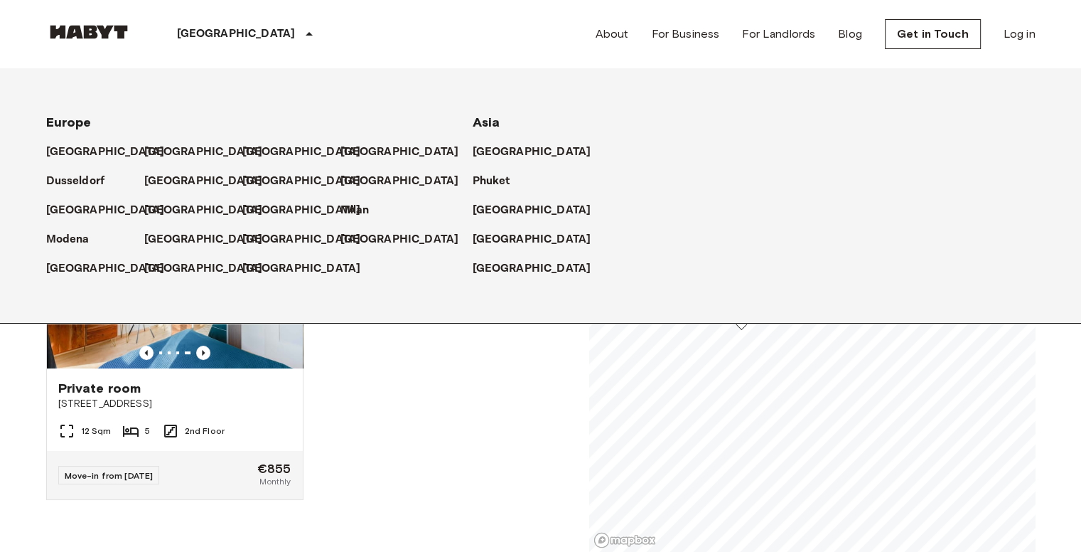
click at [205, 33] on p "[GEOGRAPHIC_DATA]" at bounding box center [236, 34] width 119 height 17
click at [159, 240] on p "[GEOGRAPHIC_DATA]" at bounding box center [206, 239] width 119 height 17
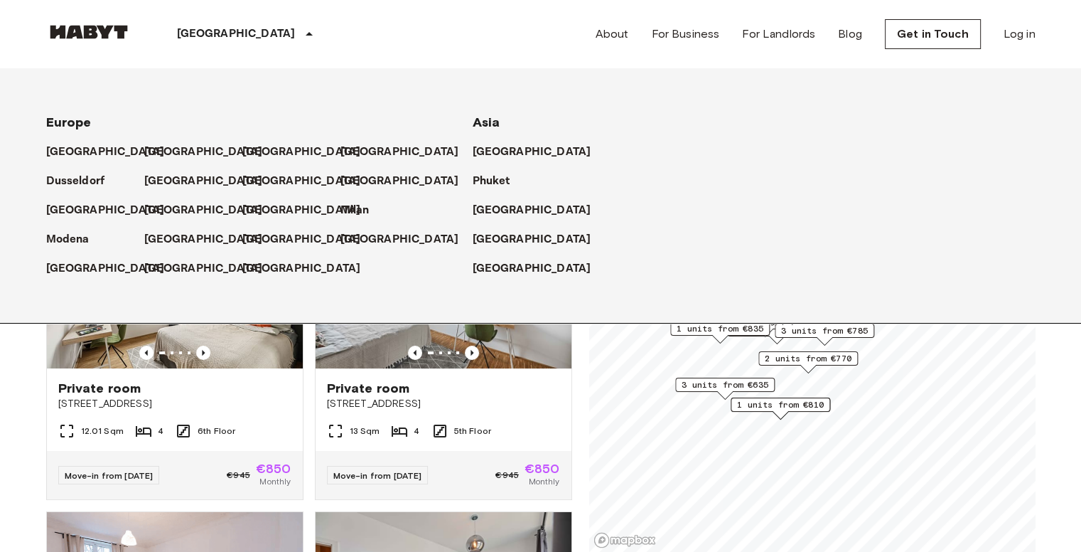
scroll to position [333, 0]
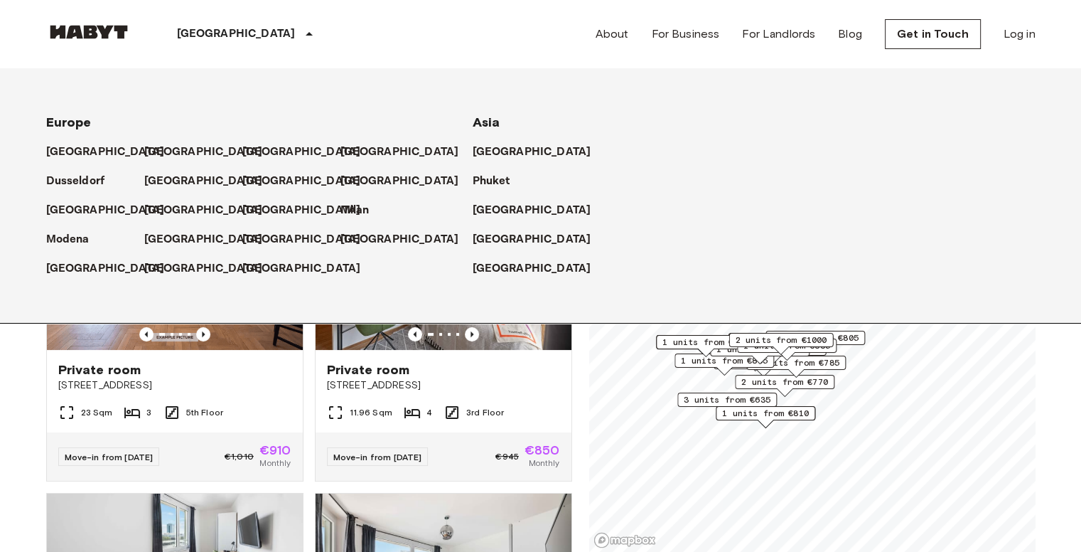
click at [208, 30] on p "[GEOGRAPHIC_DATA]" at bounding box center [236, 34] width 119 height 17
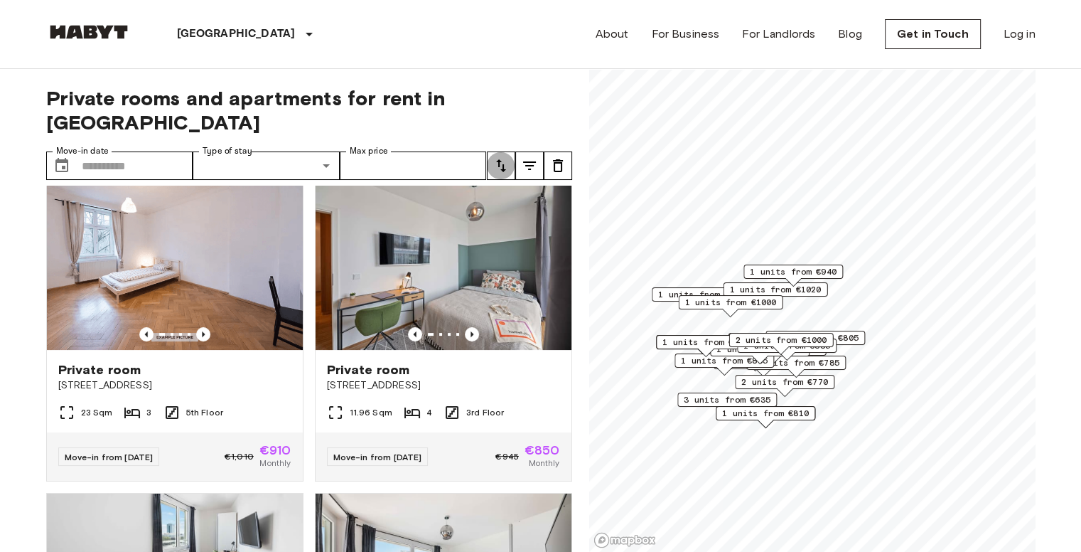
click at [497, 157] on icon "tune" at bounding box center [501, 165] width 17 height 17
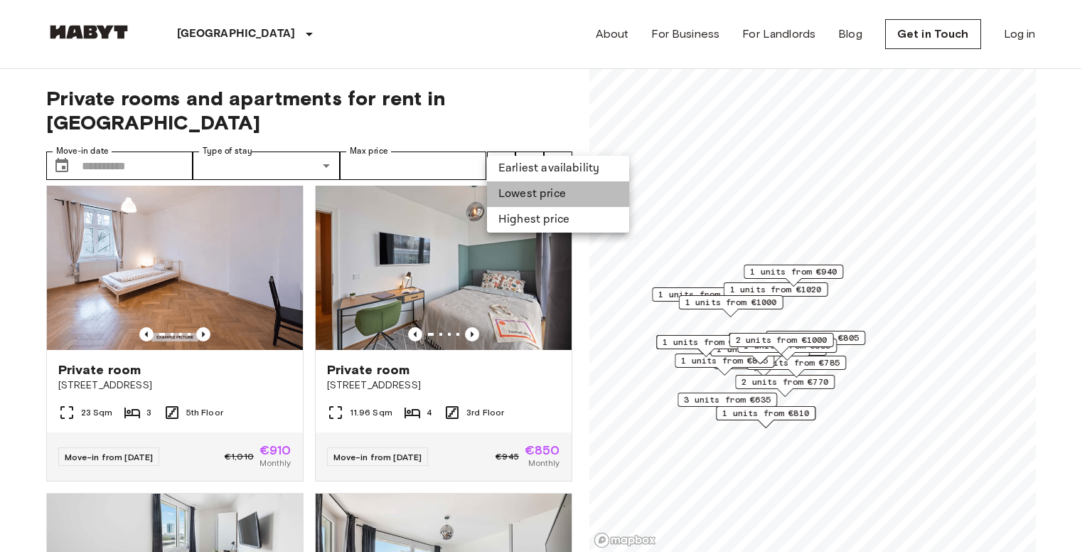
click at [520, 195] on li "Lowest price" at bounding box center [558, 194] width 142 height 26
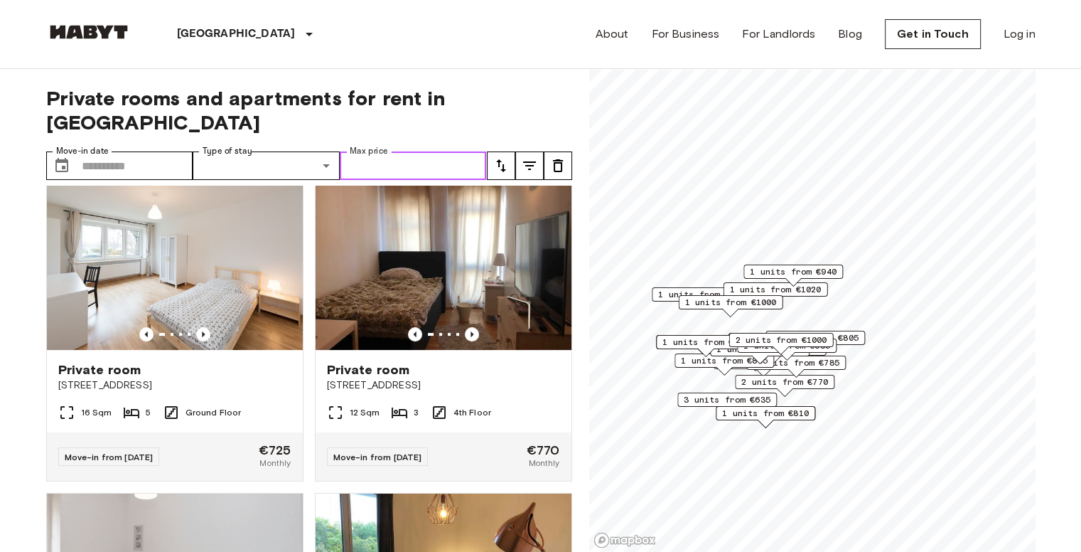
click at [378, 151] on input "Max price" at bounding box center [413, 165] width 147 height 28
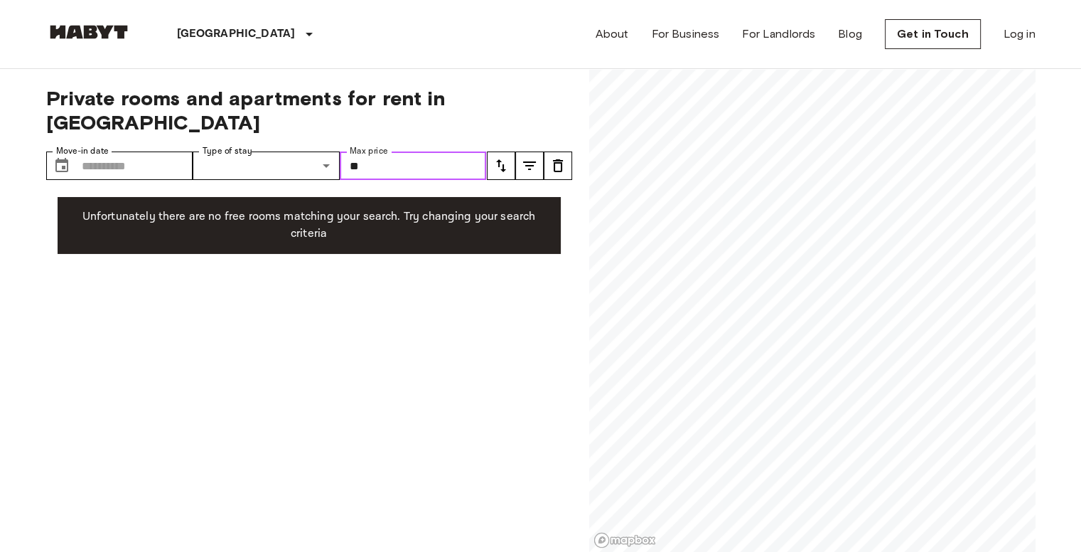
type input "*"
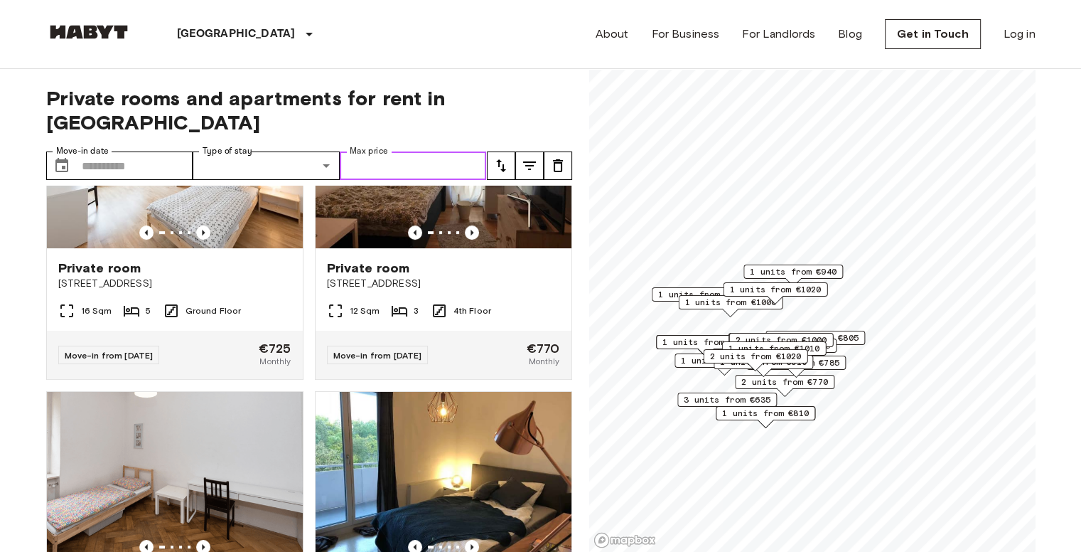
scroll to position [435, 0]
